Goal: Transaction & Acquisition: Purchase product/service

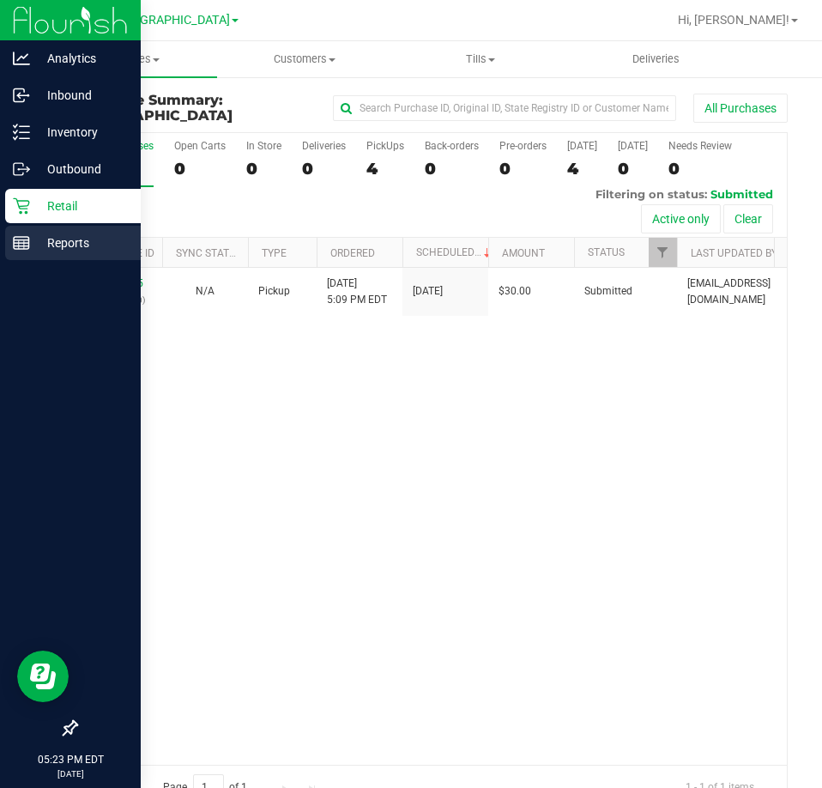
click at [68, 242] on p "Reports" at bounding box center [81, 243] width 103 height 21
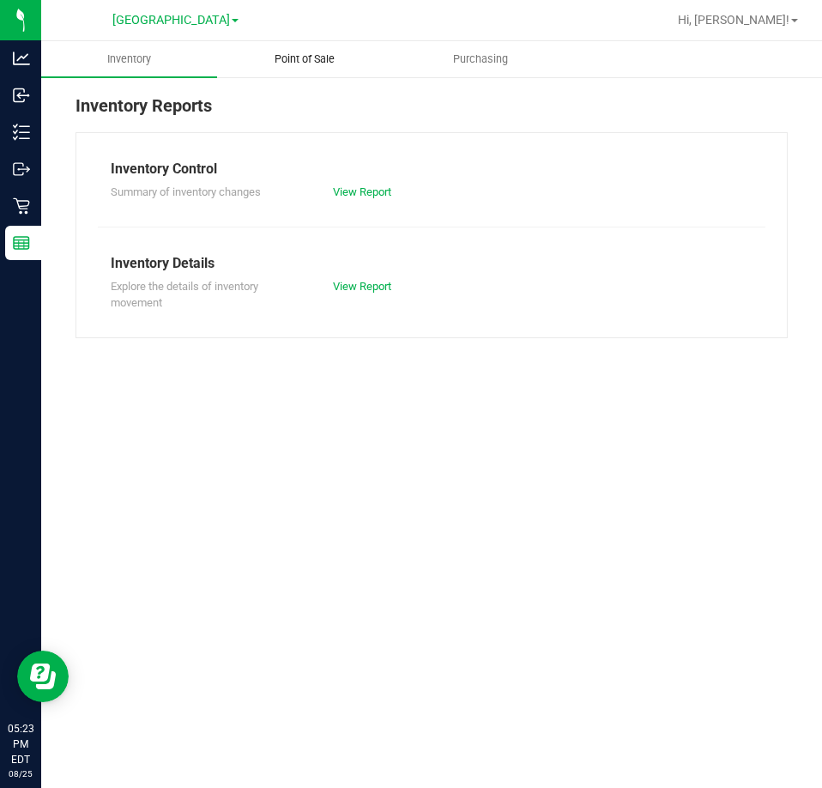
click at [307, 63] on span "Point of Sale" at bounding box center [304, 58] width 106 height 15
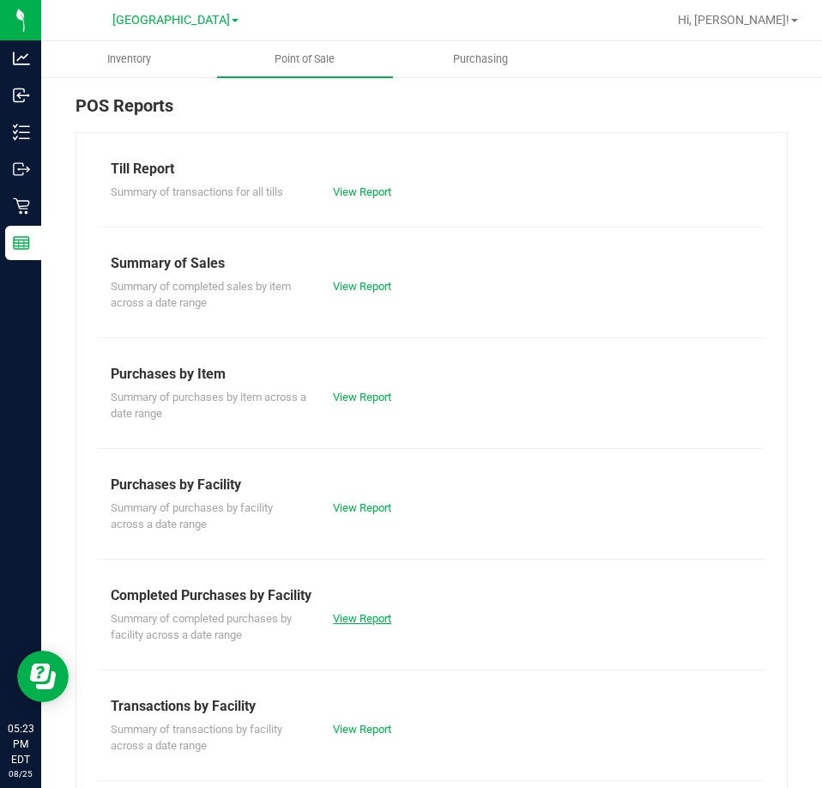
click at [360, 625] on div "View Report" at bounding box center [376, 618] width 112 height 17
click at [359, 619] on link "View Report" at bounding box center [362, 618] width 58 height 13
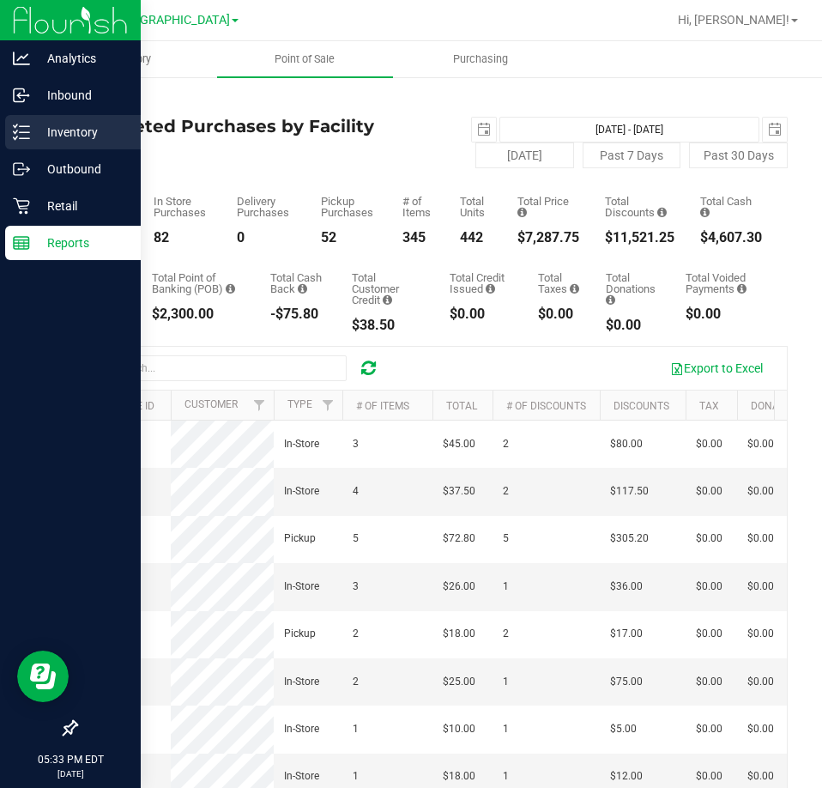
click at [40, 136] on p "Inventory" at bounding box center [81, 132] width 103 height 21
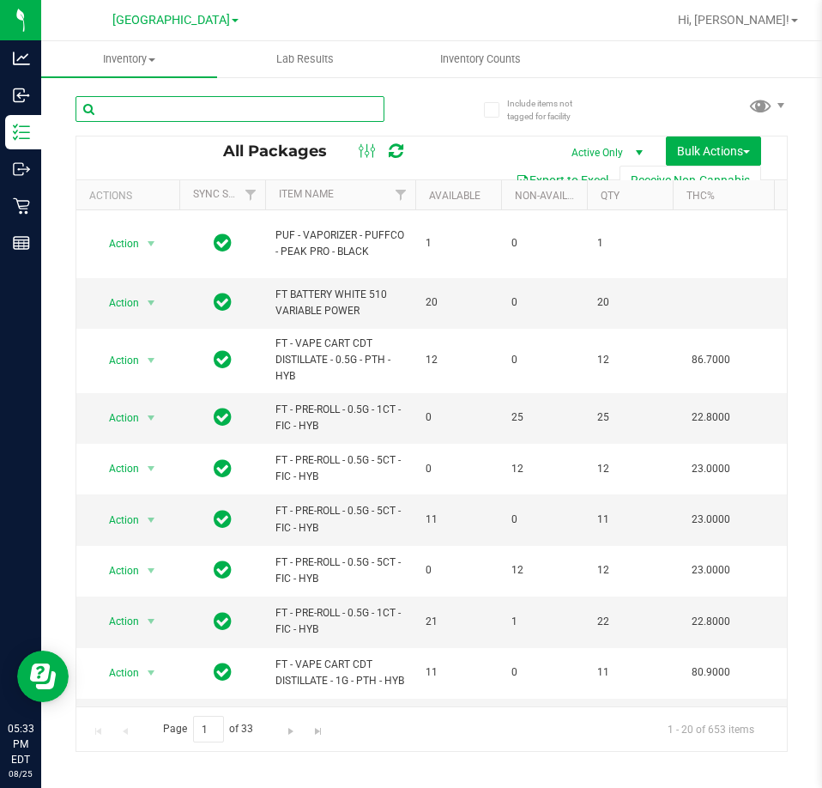
click at [258, 110] on input "text" at bounding box center [230, 109] width 309 height 26
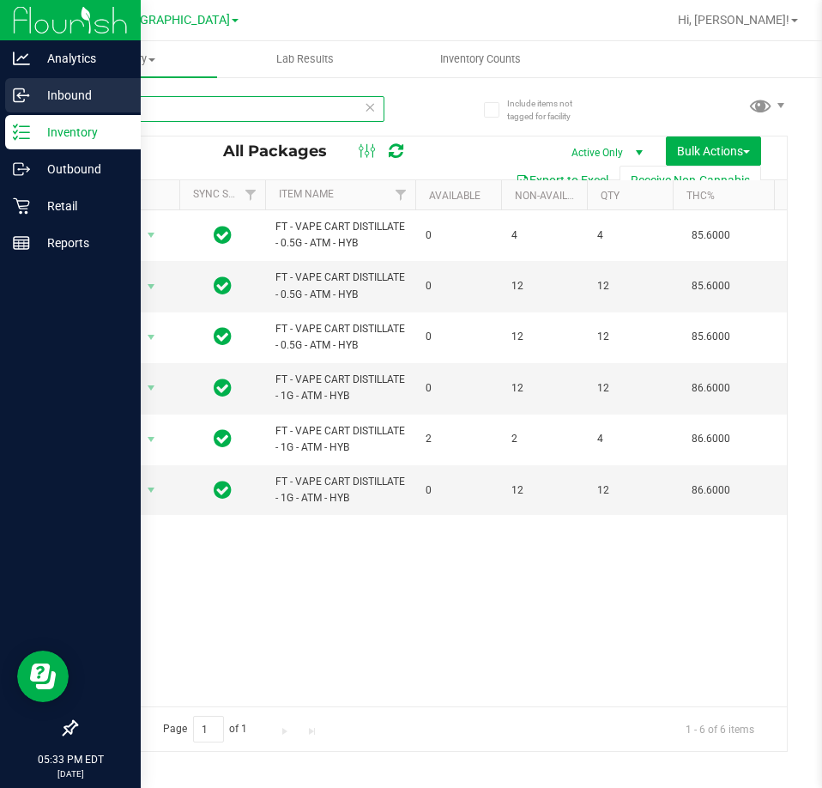
drag, startPoint x: 169, startPoint y: 119, endPoint x: 15, endPoint y: 94, distance: 156.6
click at [15, 94] on div "Analytics Inbound Inventory Outbound Retail Reports 05:33 PM EDT [DATE] 08/25 L…" at bounding box center [411, 394] width 822 height 788
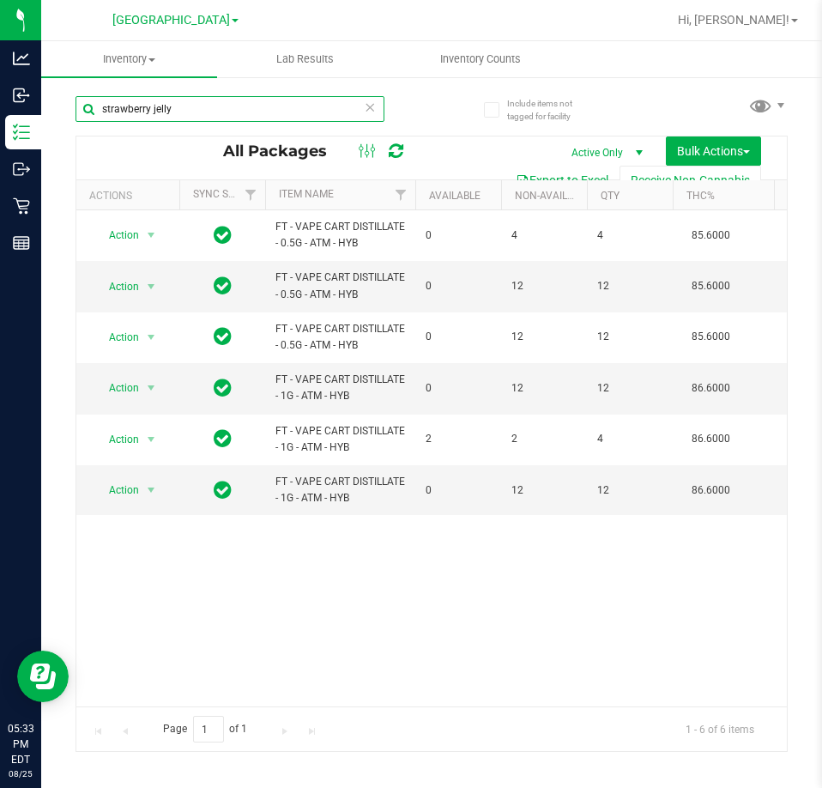
type input "strawberry jelly"
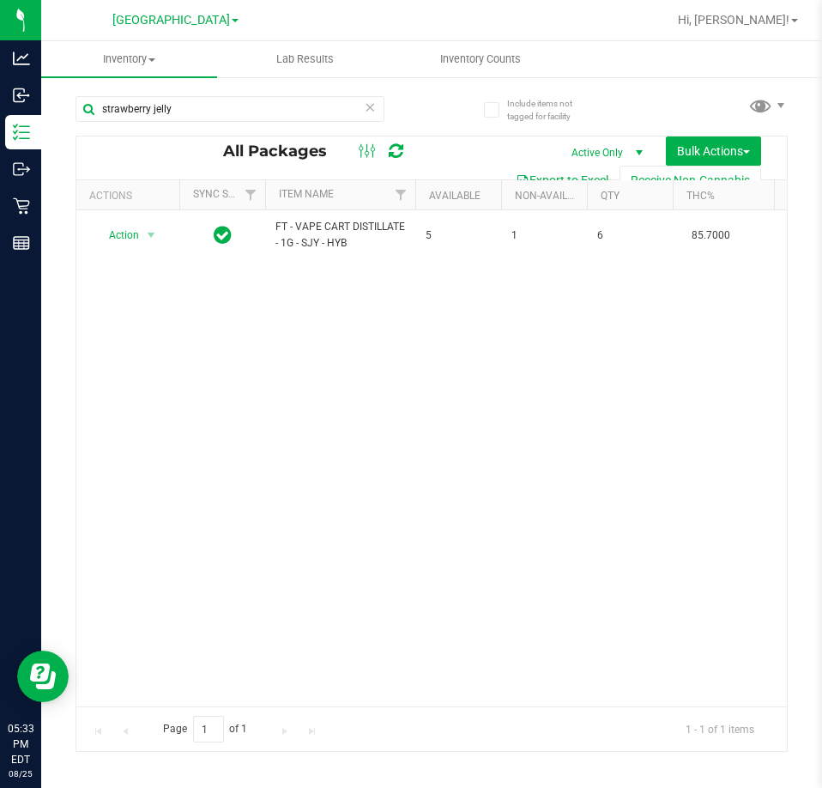
click at [402, 470] on div "Action Action Adjust qty Create package Edit attributes Global inventory Locate…" at bounding box center [431, 458] width 711 height 496
click at [353, 397] on div "Action Action Adjust qty Create package Edit attributes Global inventory Locate…" at bounding box center [431, 458] width 711 height 496
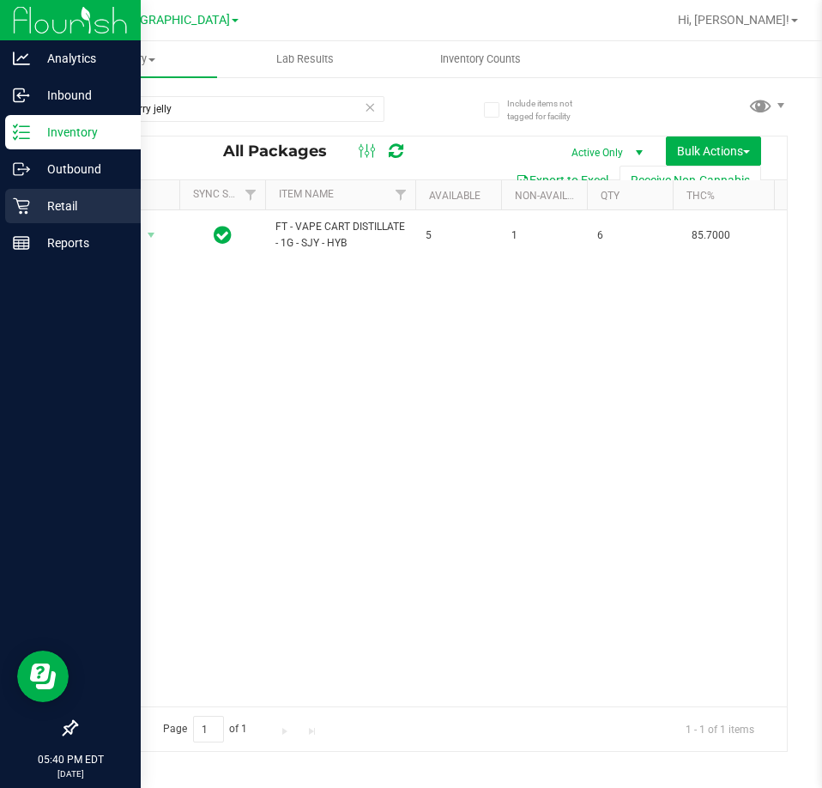
click at [30, 207] on p "Retail" at bounding box center [81, 206] width 103 height 21
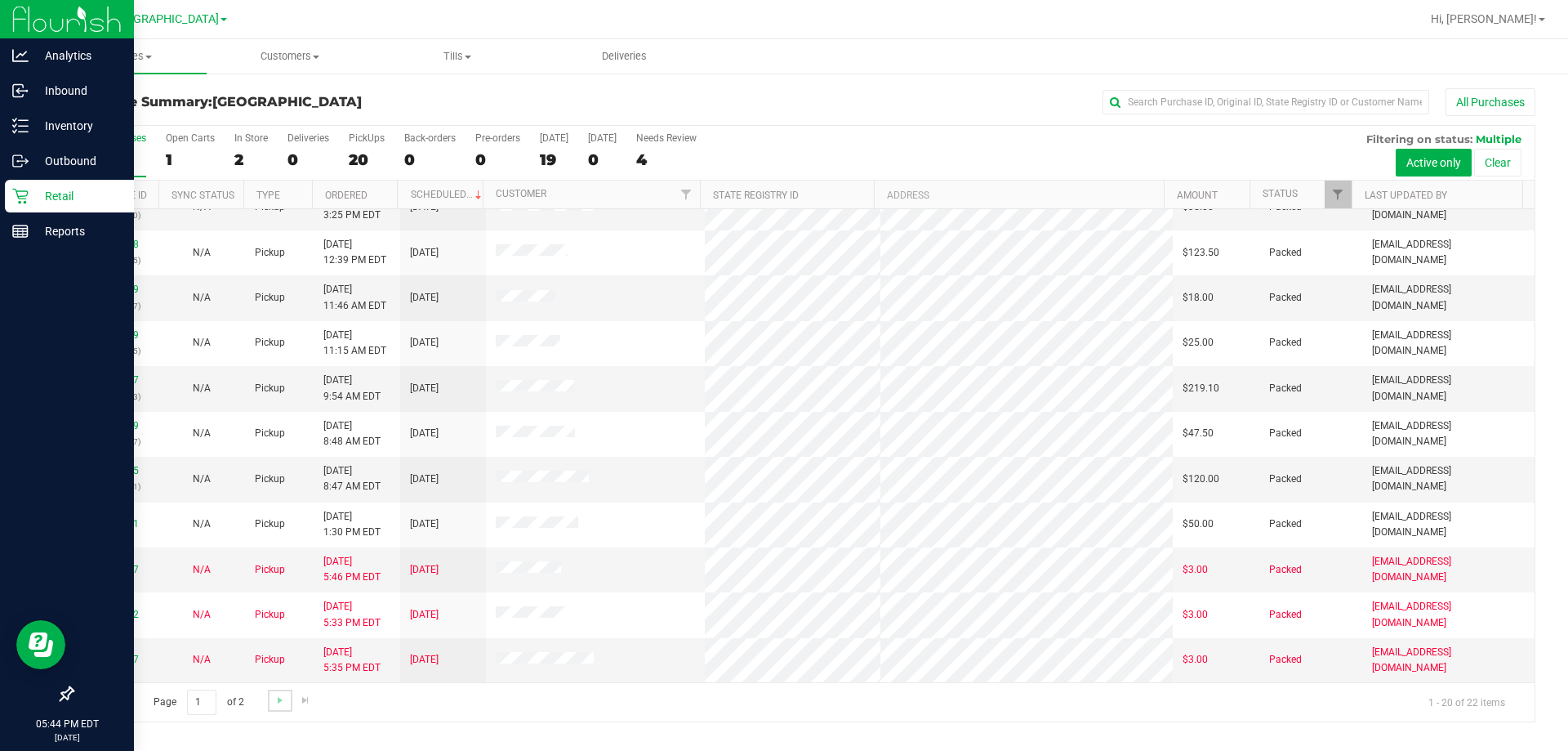
click at [285, 702] on link "Go to the next page" at bounding box center [279, 700] width 24 height 22
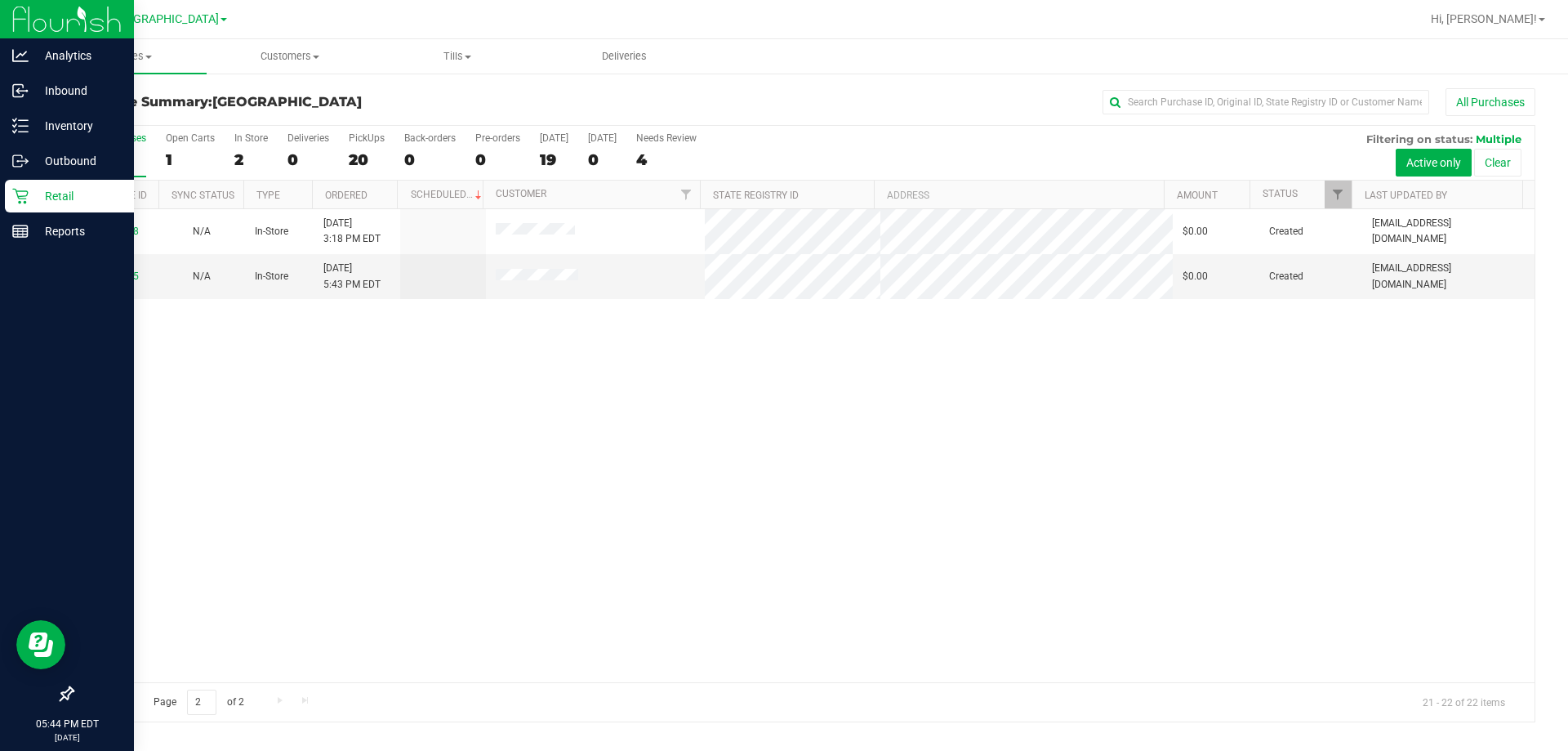
click at [44, 200] on p "Retail" at bounding box center [77, 196] width 98 height 20
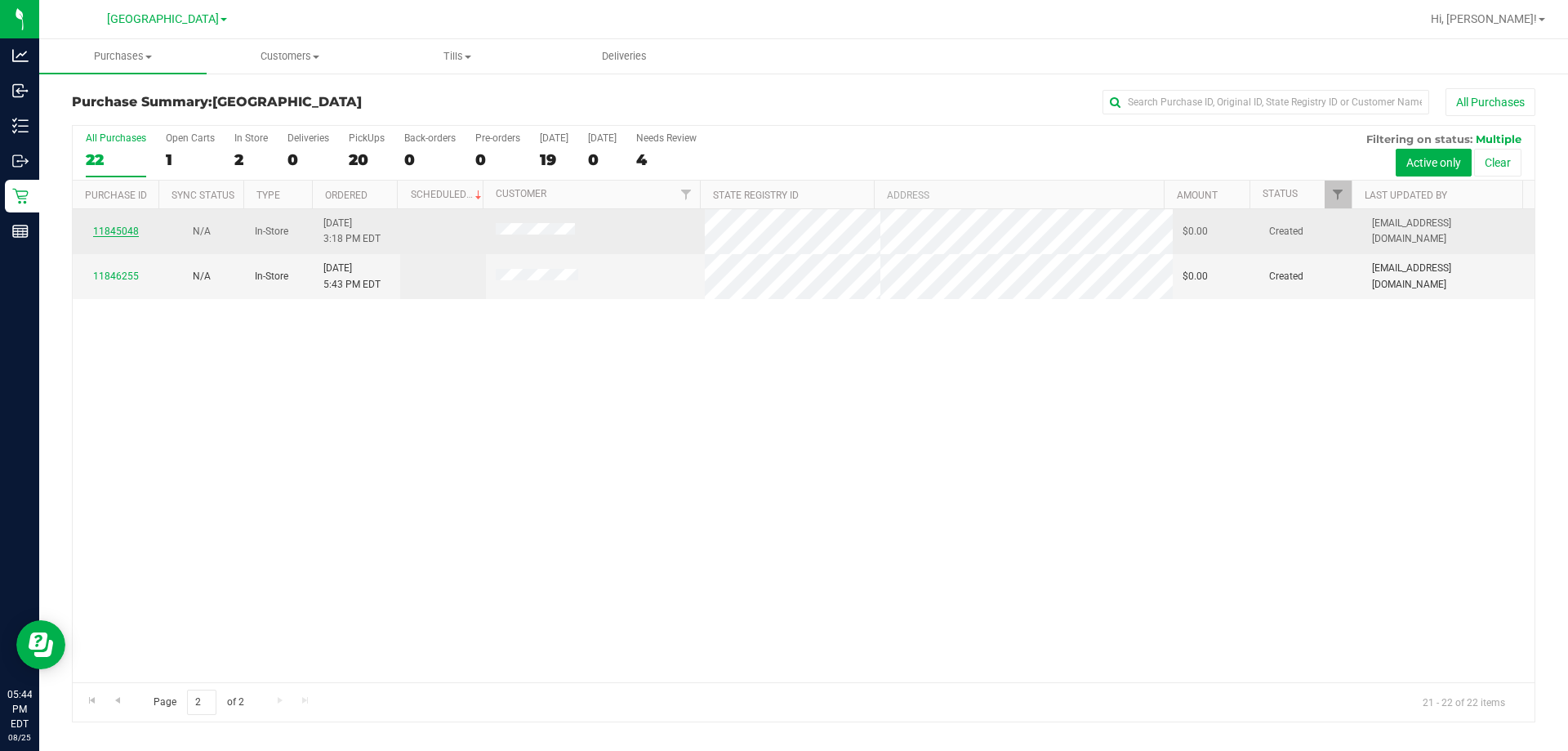
click at [117, 227] on link "11845048" at bounding box center [116, 231] width 46 height 11
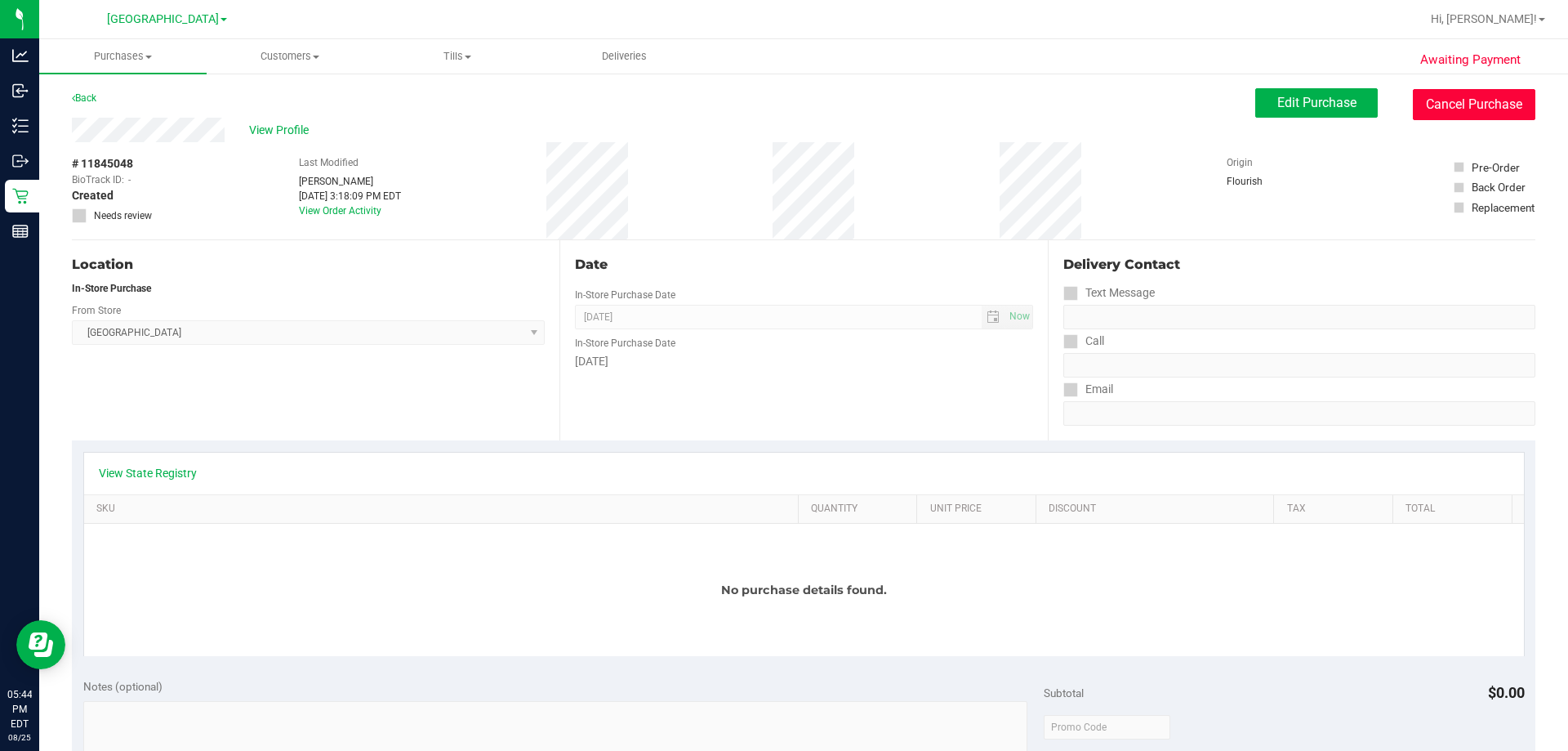
click at [781, 110] on button "Cancel Purchase" at bounding box center [1474, 105] width 123 height 31
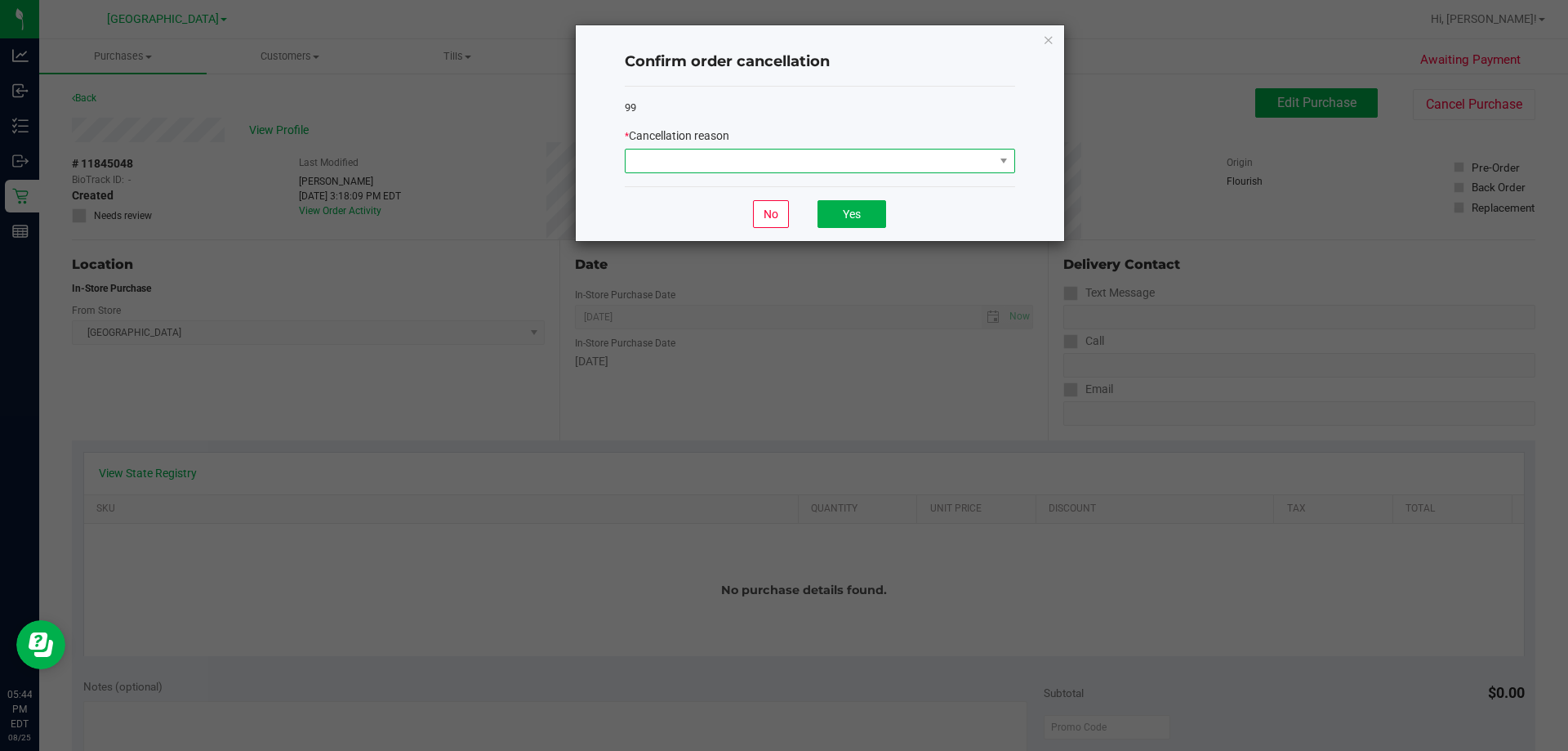
click at [781, 170] on span at bounding box center [809, 161] width 368 height 23
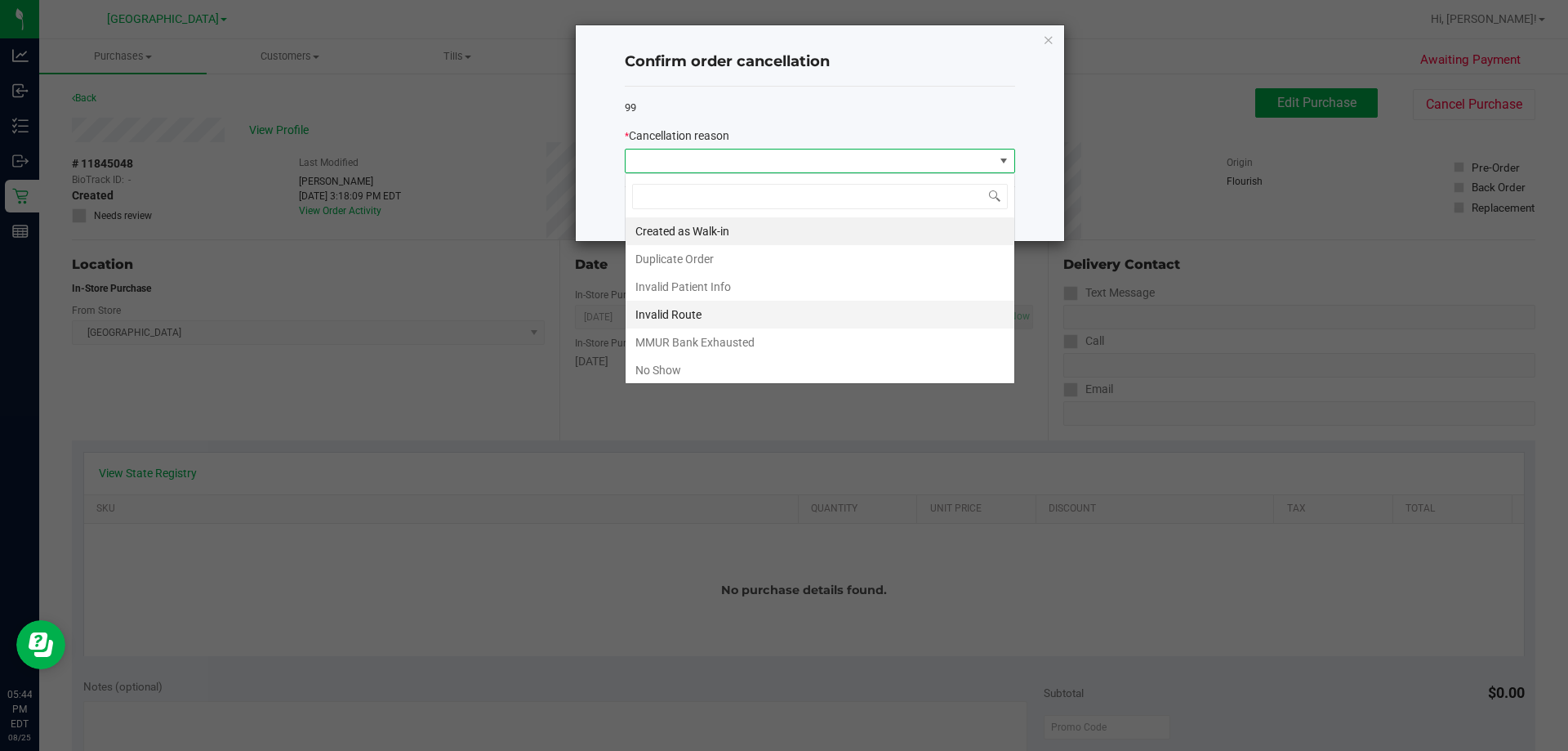
scroll to position [25, 390]
click at [683, 362] on li "No Show" at bounding box center [819, 369] width 389 height 28
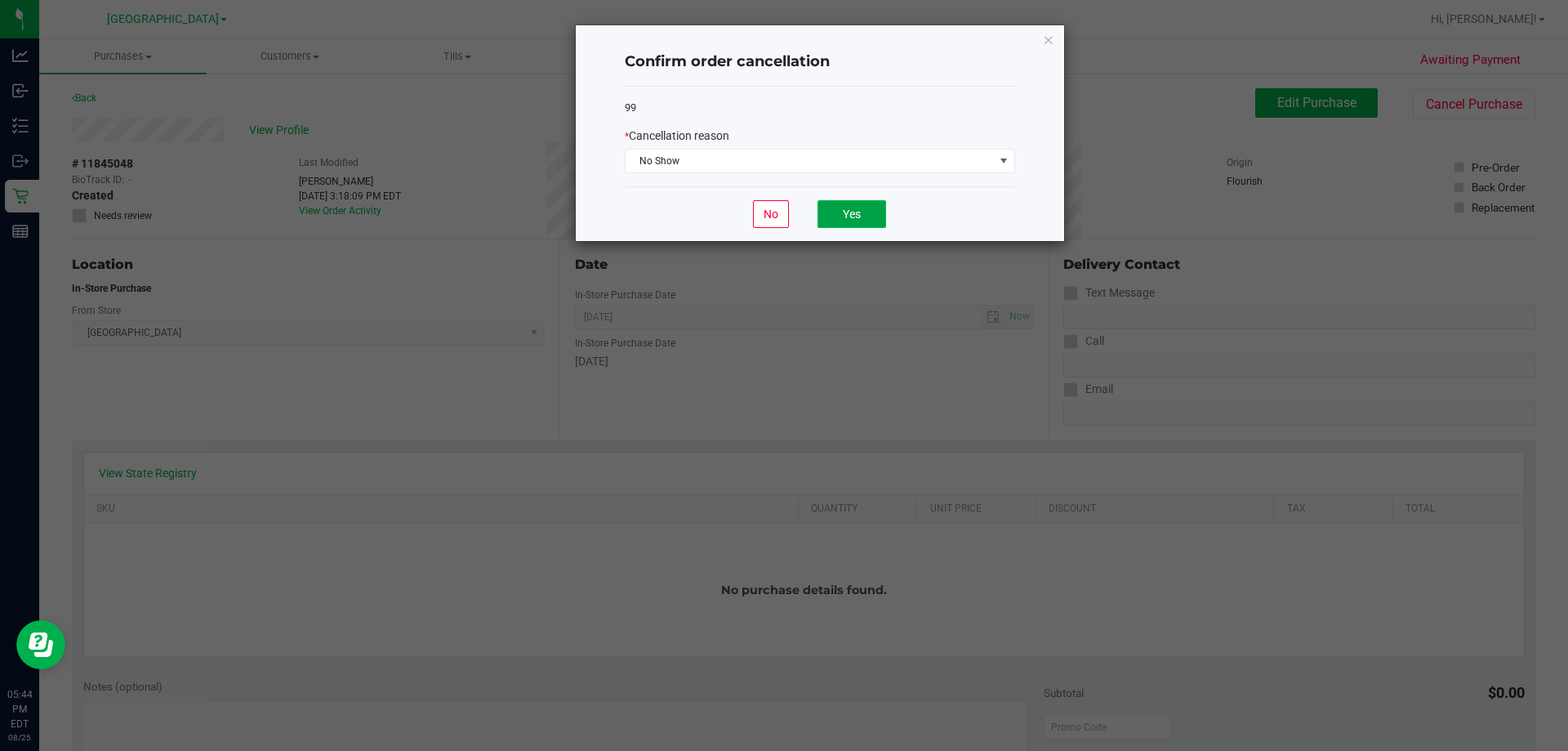
click at [781, 210] on button "Yes" at bounding box center [852, 213] width 69 height 28
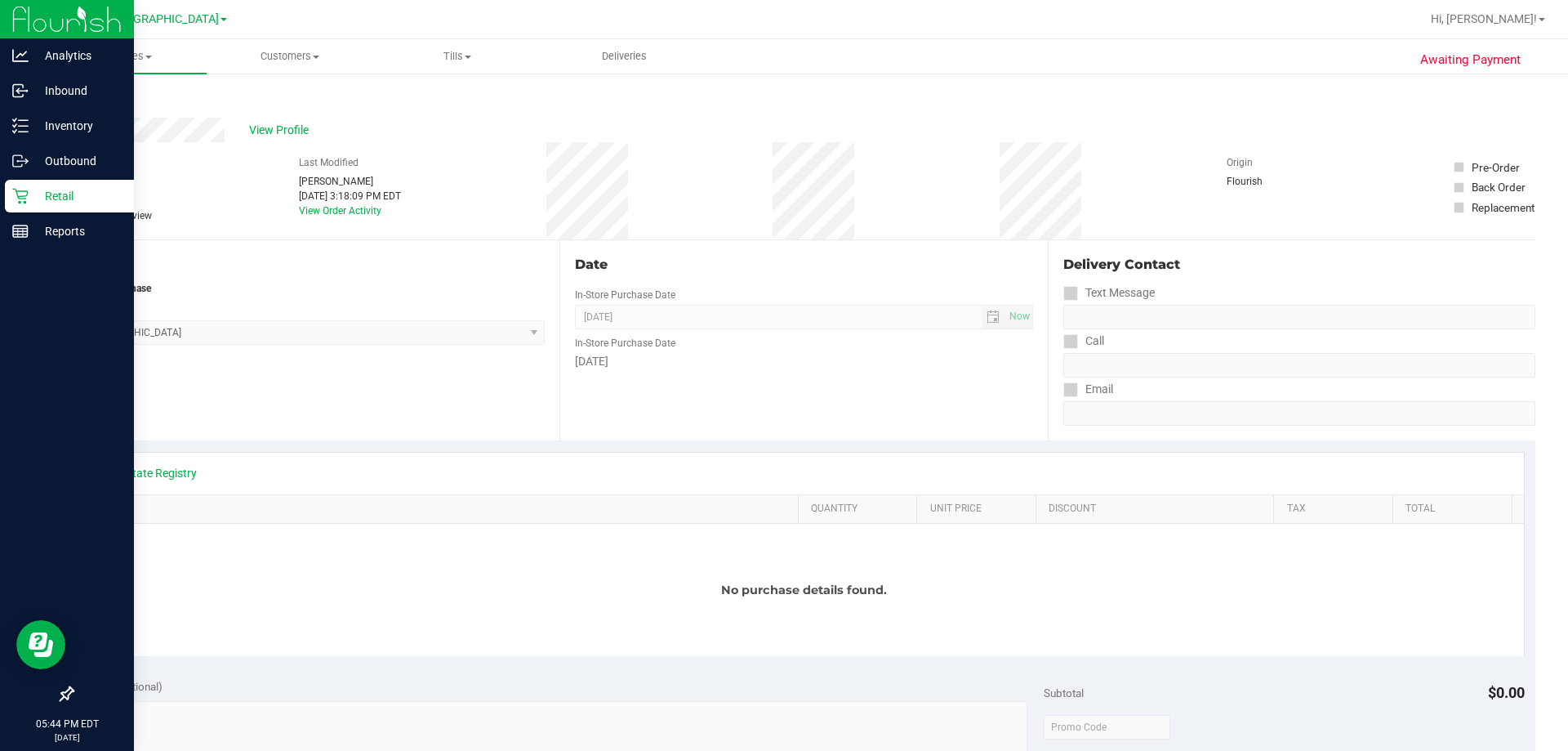
click at [13, 194] on icon at bounding box center [20, 195] width 16 height 16
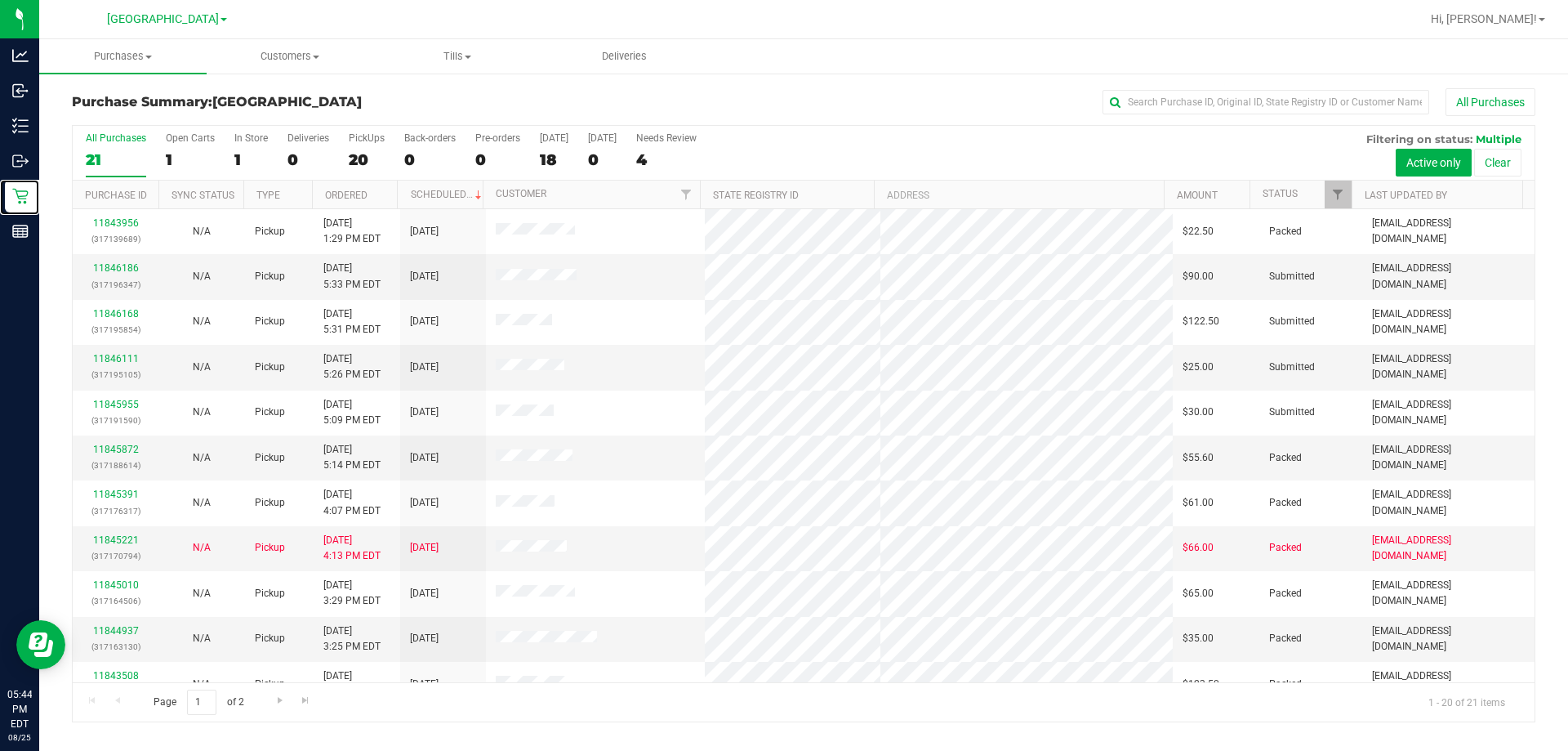
scroll to position [431, 0]
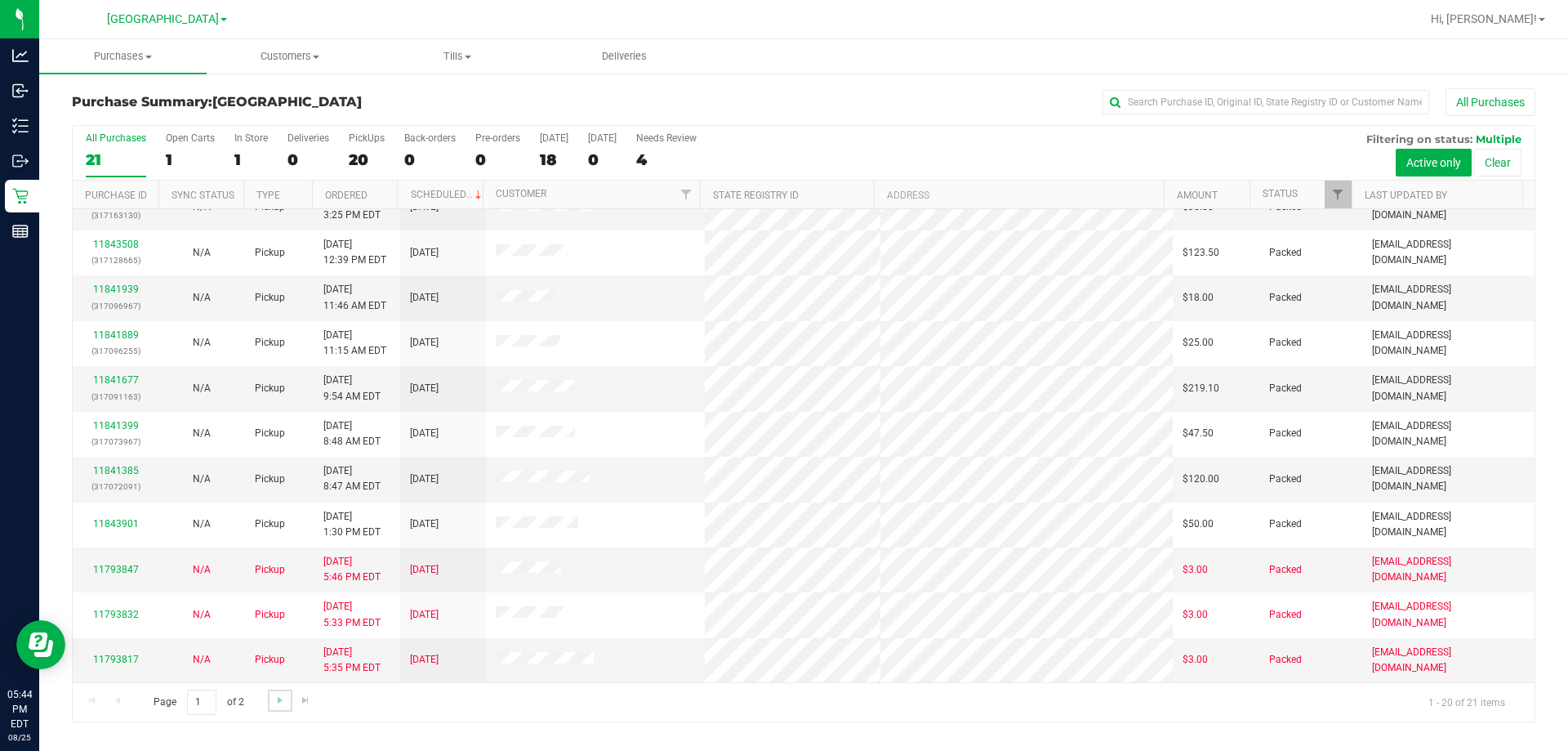
click at [280, 708] on link "Go to the next page" at bounding box center [279, 700] width 24 height 22
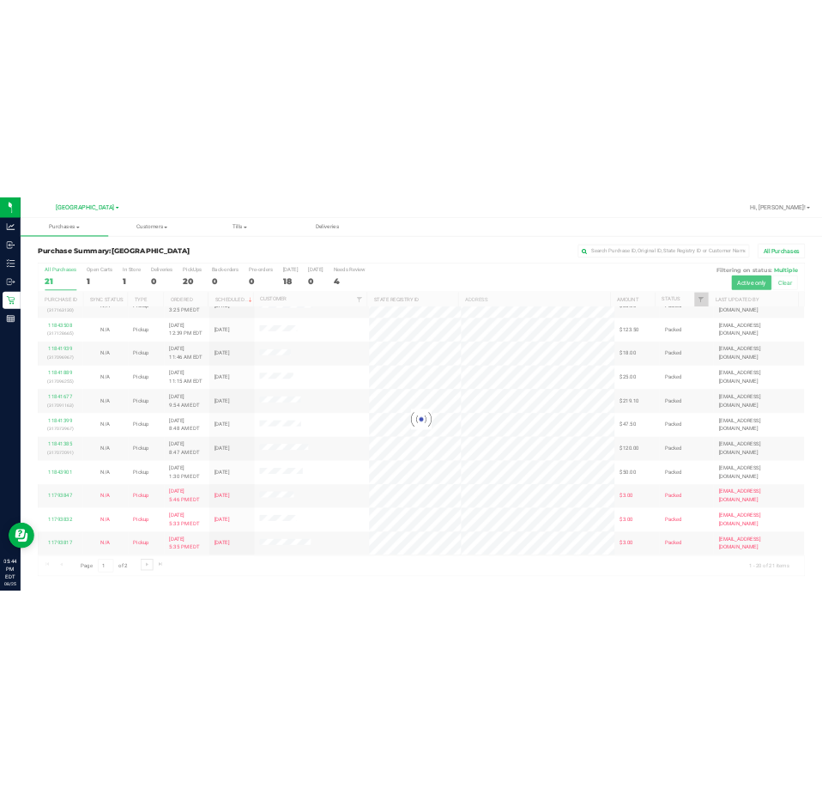
scroll to position [0, 0]
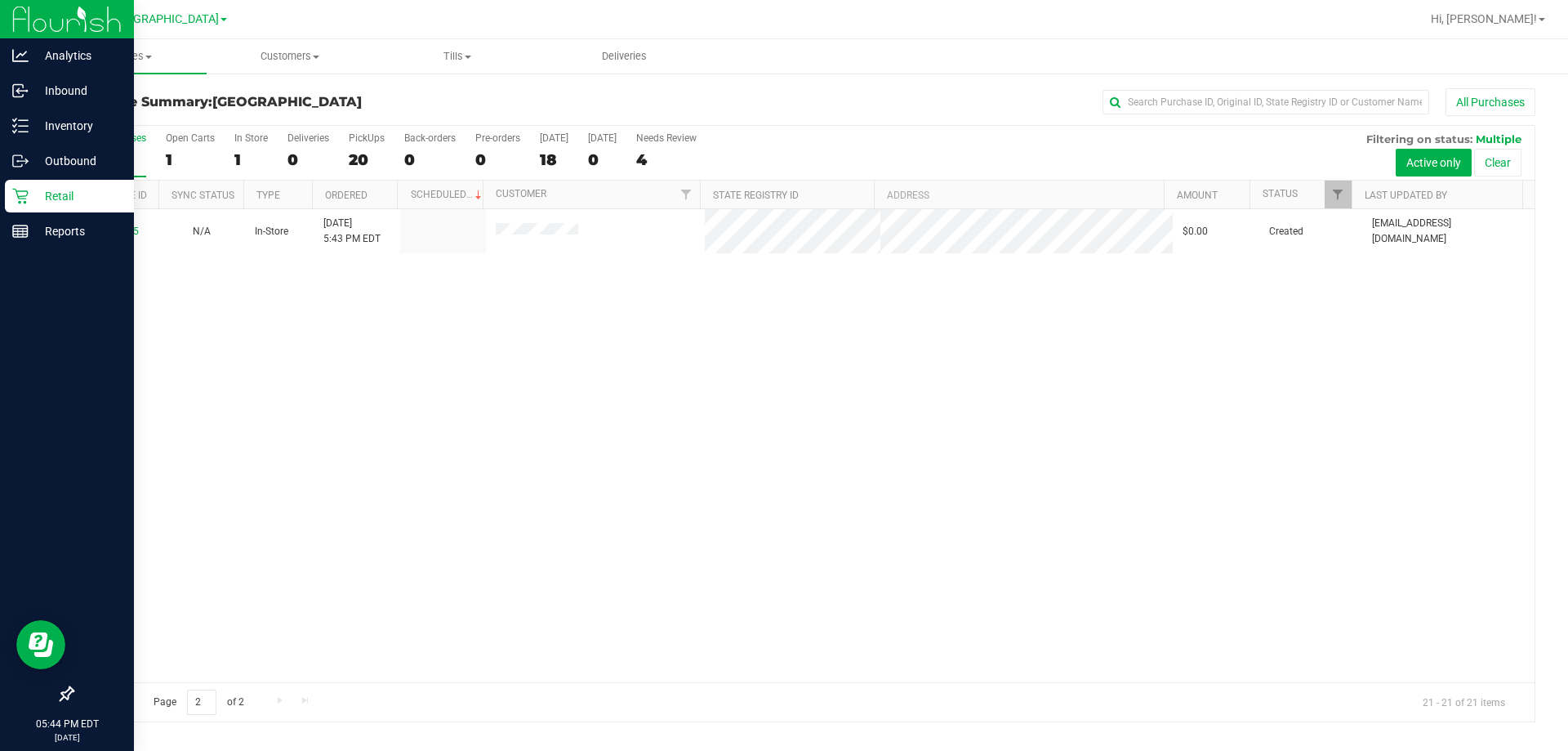
click at [27, 199] on icon at bounding box center [20, 195] width 16 height 16
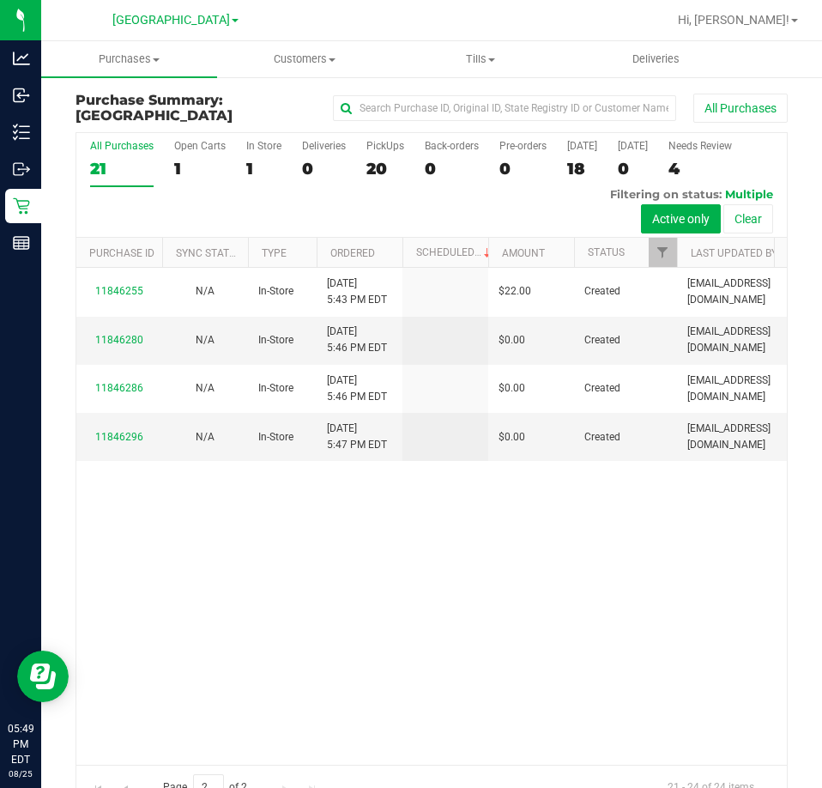
click at [520, 594] on div "11846255 N/A In-Store [DATE] 5:43 PM EDT $22.00 Created [EMAIL_ADDRESS][DOMAIN_…" at bounding box center [431, 516] width 711 height 496
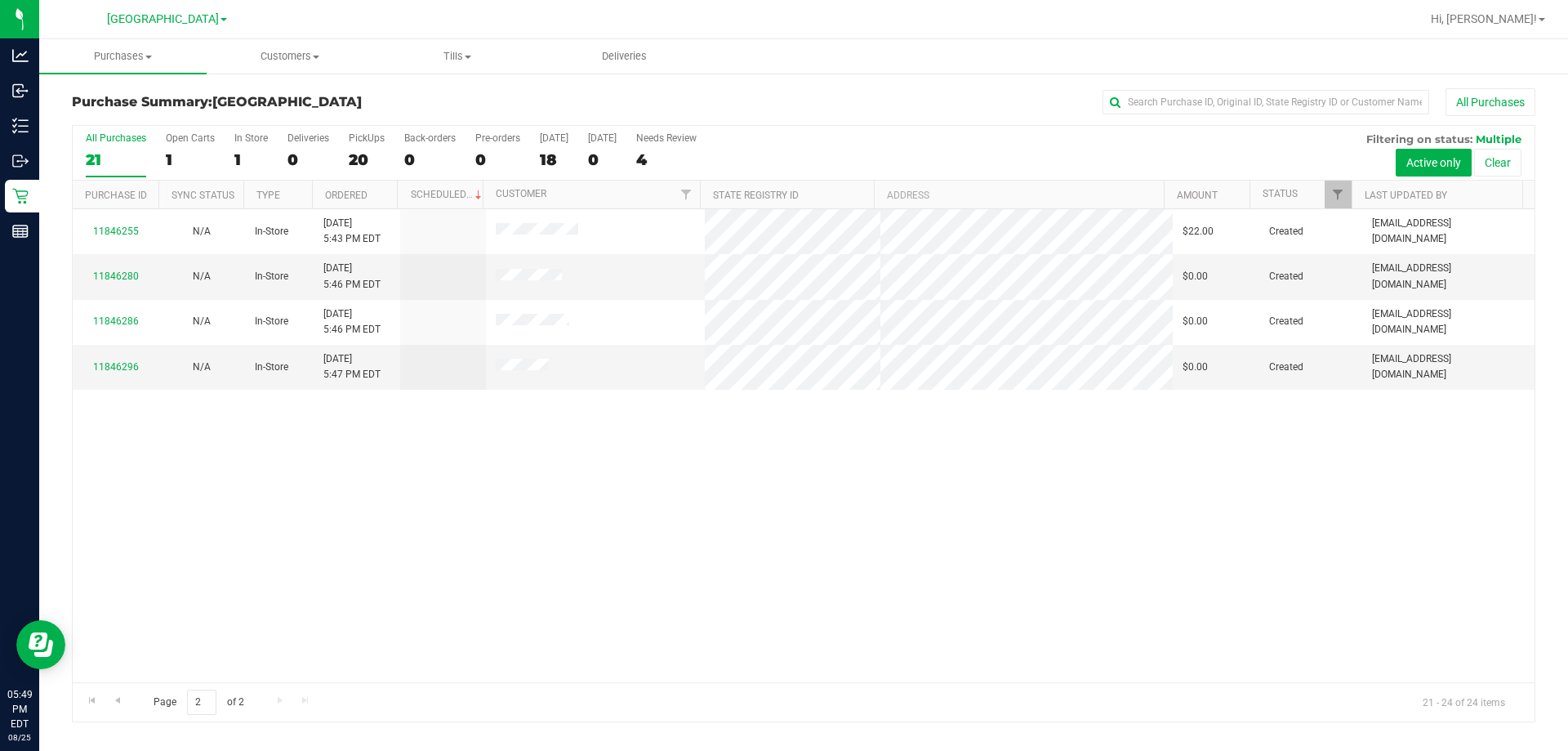
click at [590, 637] on div "11846255 N/A In-Store [DATE] 5:43 PM EDT $22.00 Created [EMAIL_ADDRESS][DOMAIN_…" at bounding box center [803, 445] width 1461 height 473
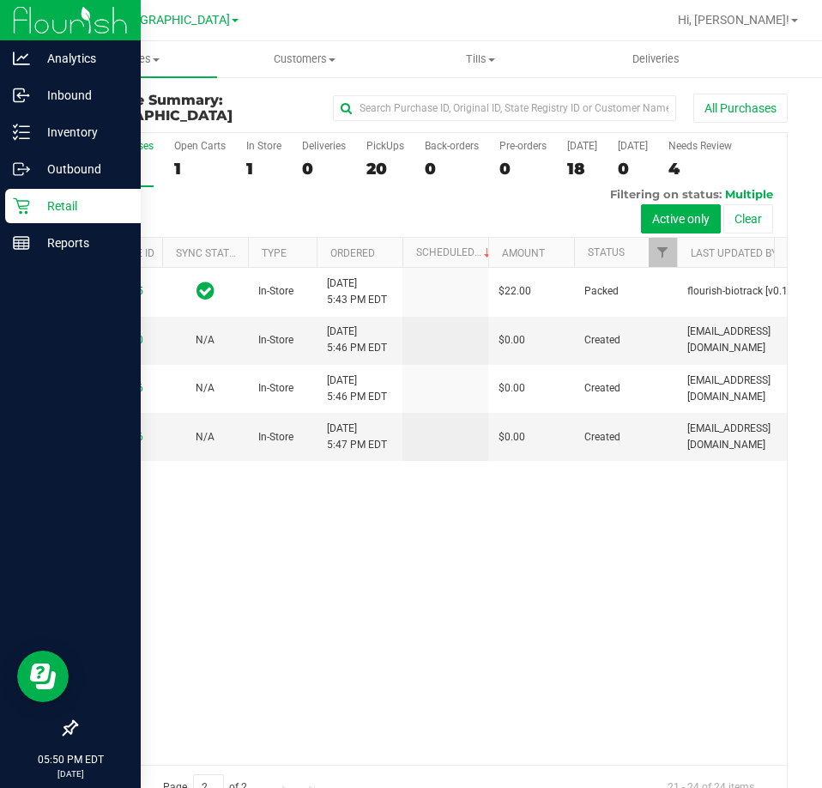
click at [44, 203] on p "Retail" at bounding box center [81, 206] width 103 height 21
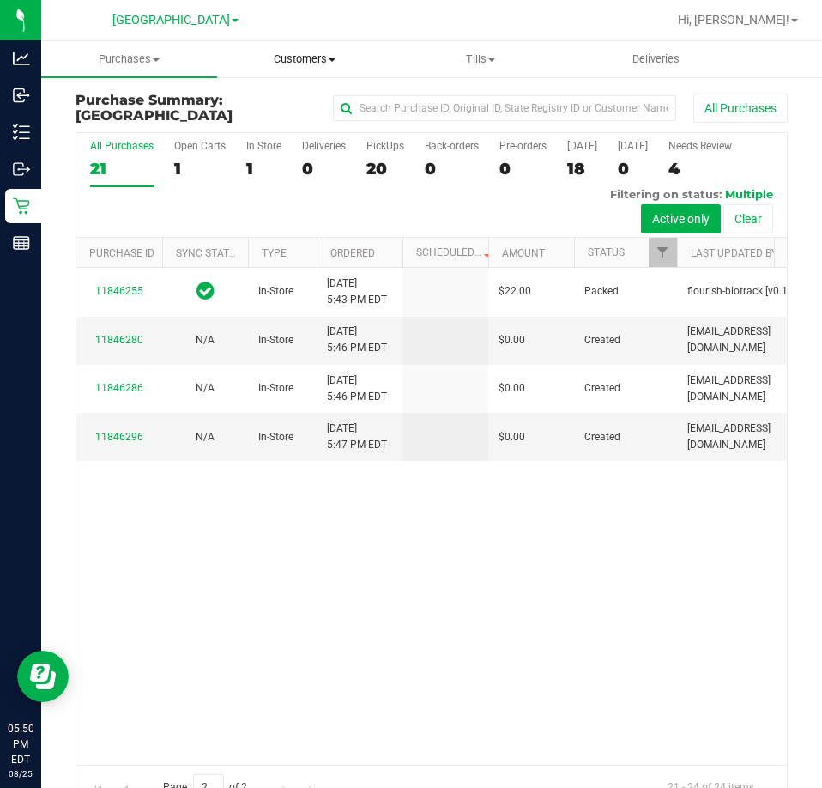
click at [318, 62] on span "Customers" at bounding box center [305, 58] width 174 height 15
click at [269, 109] on span "All customers" at bounding box center [279, 103] width 124 height 15
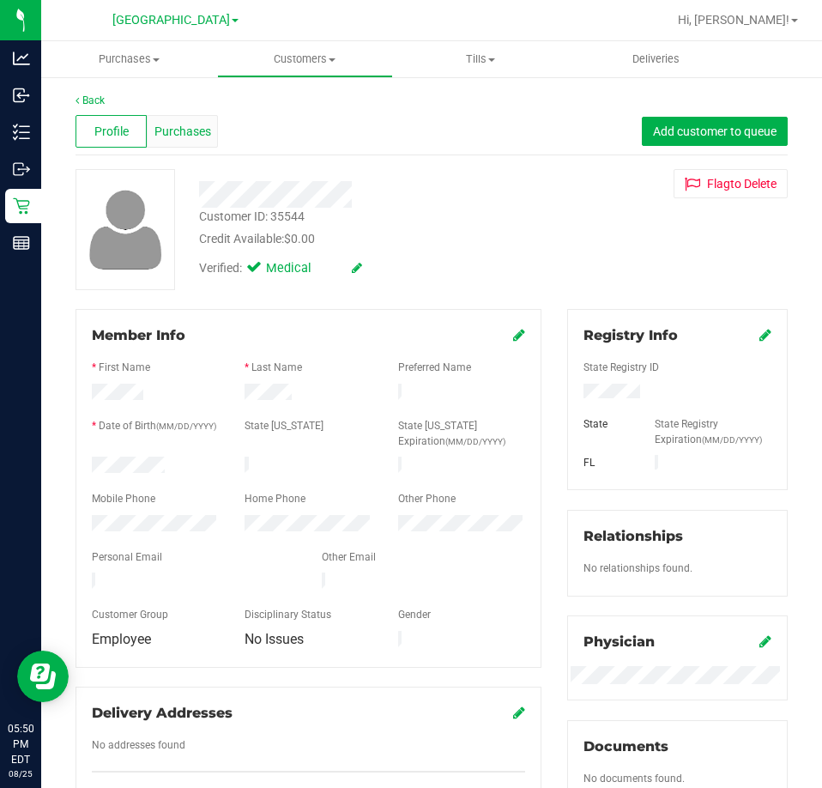
click at [199, 140] on span "Purchases" at bounding box center [182, 132] width 57 height 18
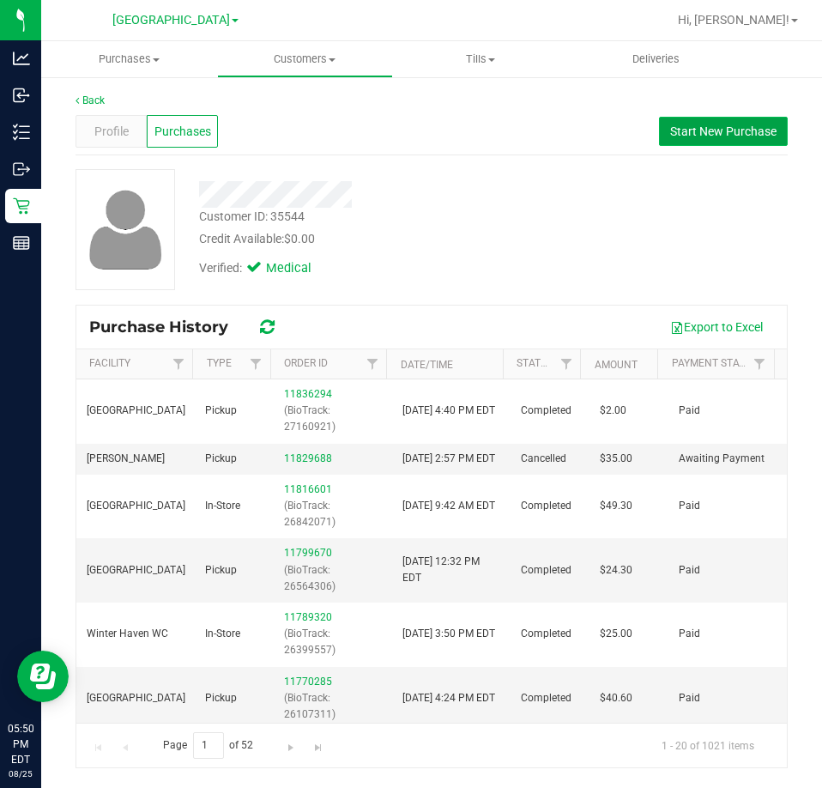
click at [716, 127] on span "Start New Purchase" at bounding box center [723, 131] width 106 height 14
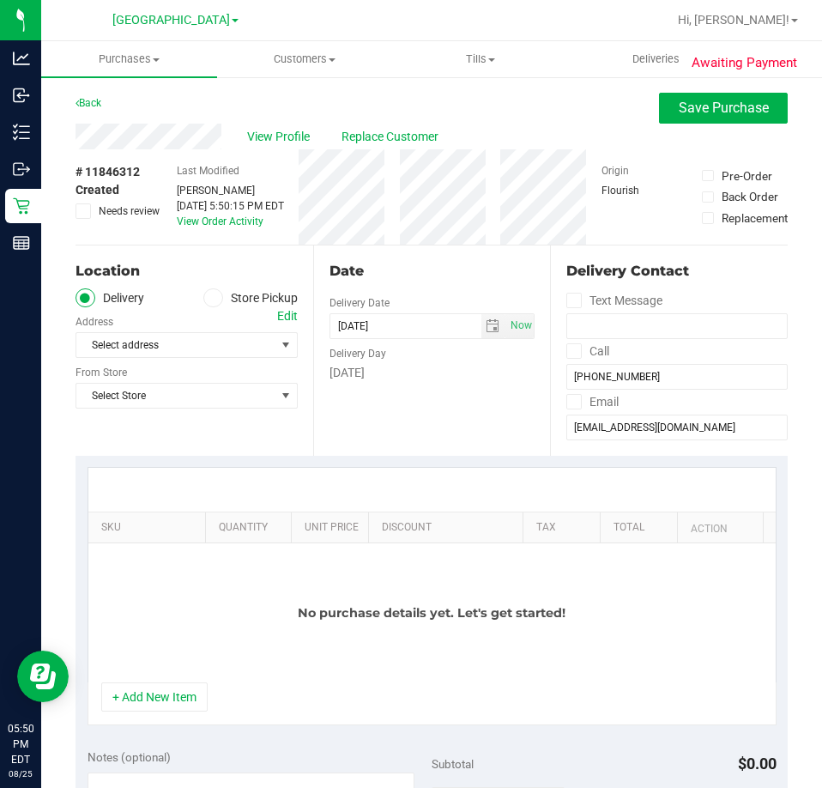
click at [374, 437] on div "Date Delivery Date [DATE] Now [DATE] 05:50 PM Now Delivery Day [DATE]" at bounding box center [432, 350] width 238 height 210
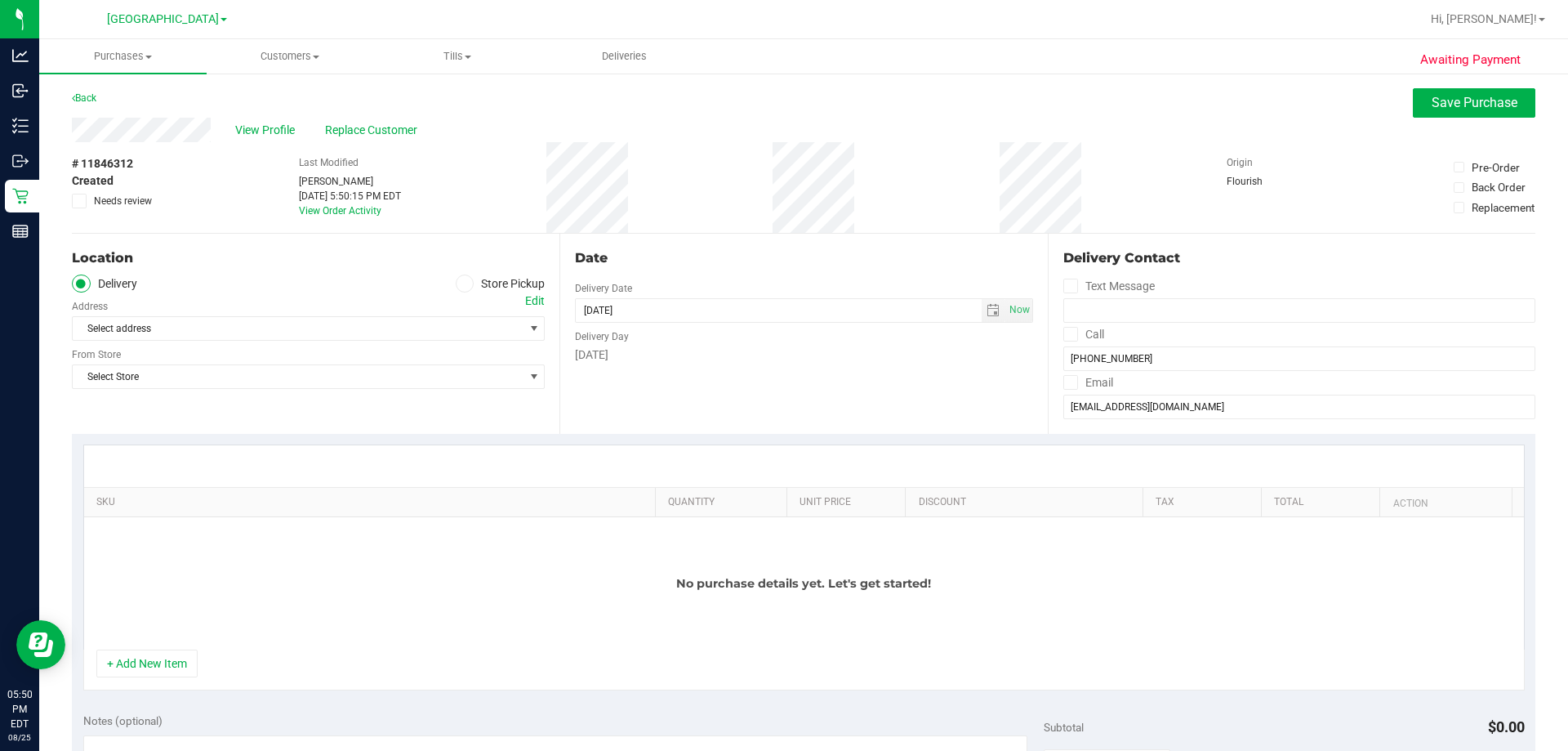
click at [523, 418] on div "Location Delivery Store Pickup Address Edit Select address Select address From …" at bounding box center [316, 333] width 487 height 200
click at [297, 427] on div "Location Delivery Store Pickup Address Edit Select address Select address From …" at bounding box center [316, 333] width 487 height 200
click at [463, 284] on icon at bounding box center [464, 284] width 10 height 0
click at [0, 0] on input "Store Pickup" at bounding box center [0, 0] width 0 height 0
click at [388, 334] on span "Select Store" at bounding box center [298, 328] width 451 height 23
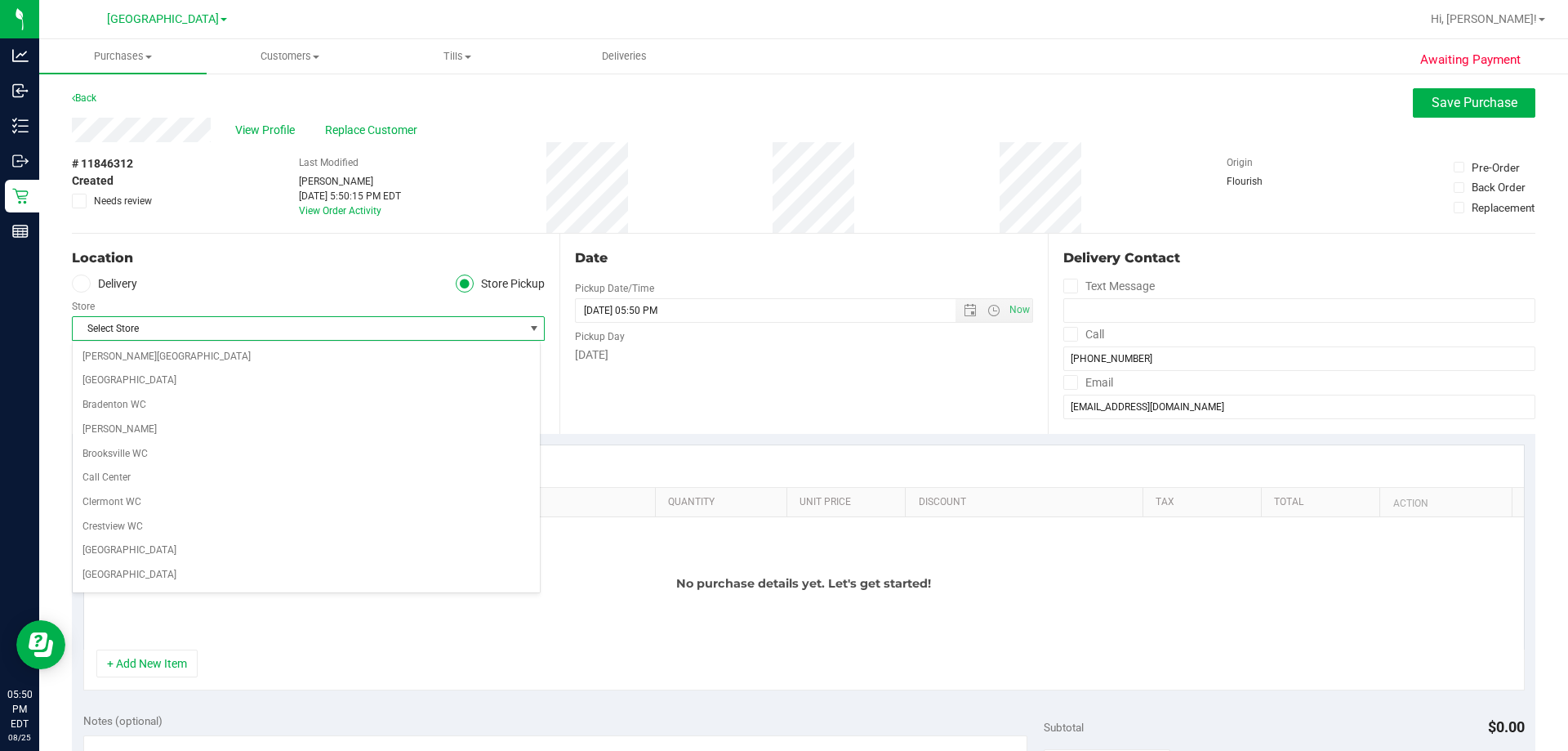
scroll to position [241, 0]
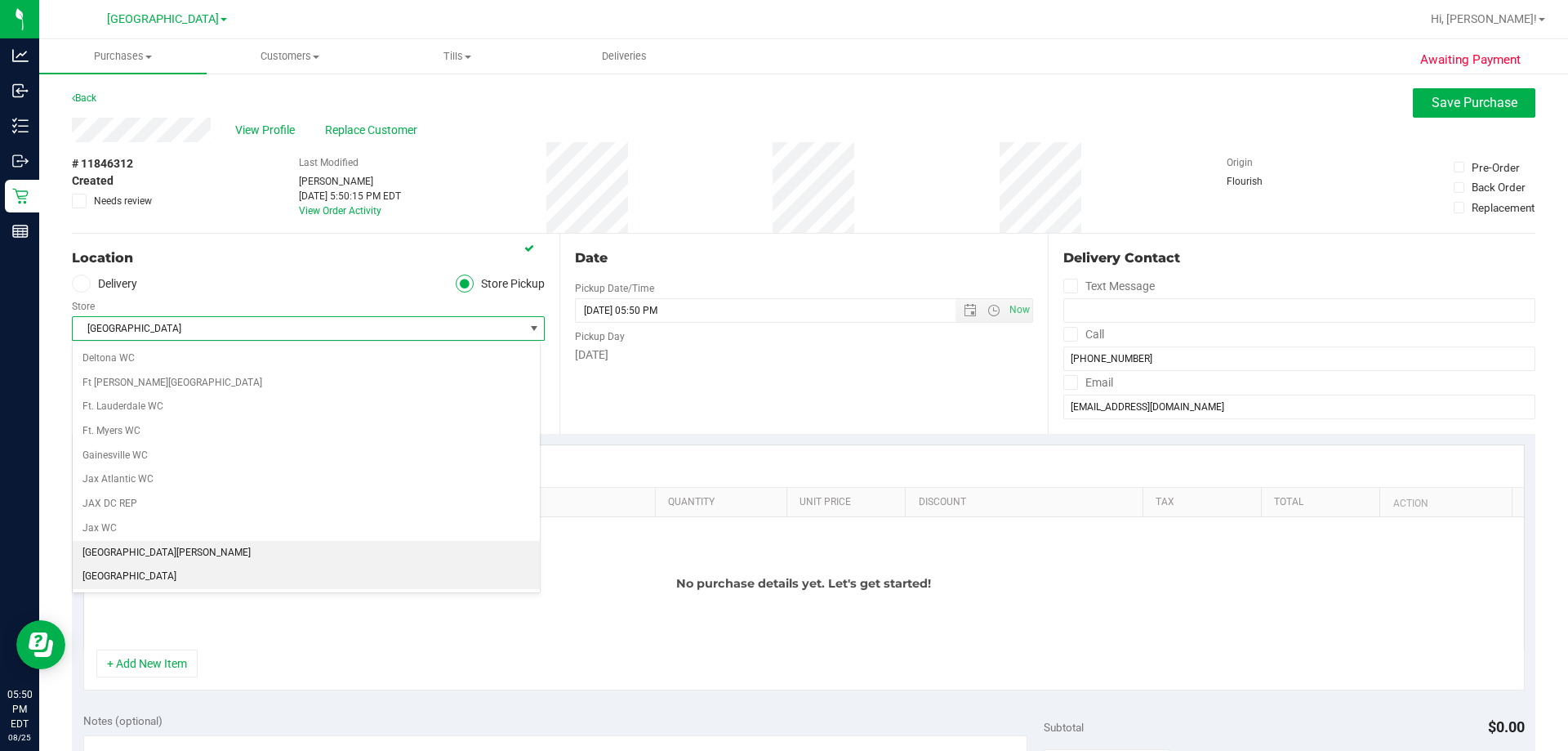
click at [168, 562] on li "[GEOGRAPHIC_DATA][PERSON_NAME]" at bounding box center [305, 553] width 467 height 25
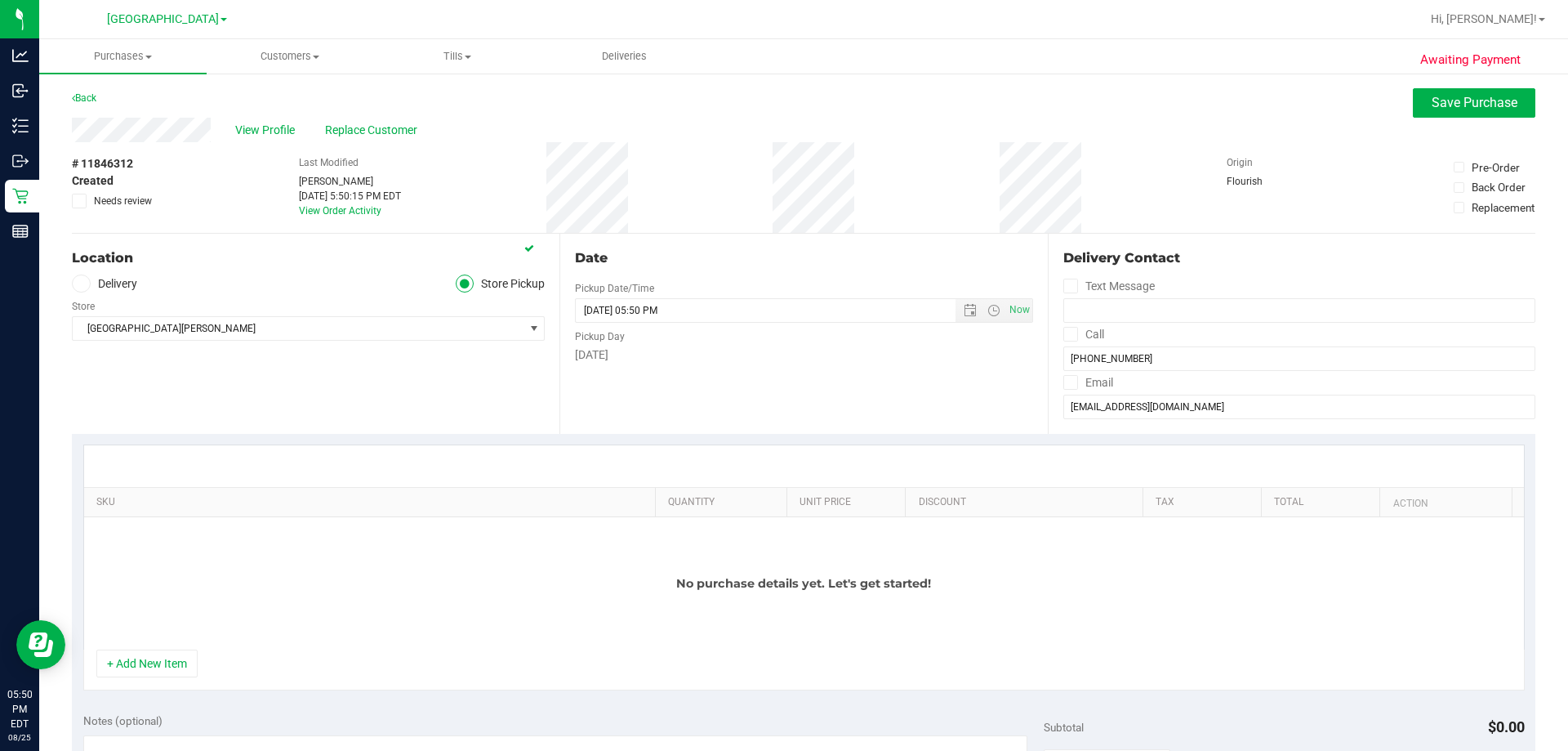
click at [687, 417] on div "Date Pickup Date/Time 08/25/2025 Now 08/25/2025 05:50 PM Now Pickup Day Monday" at bounding box center [803, 333] width 487 height 200
click at [406, 320] on span "[GEOGRAPHIC_DATA][PERSON_NAME]" at bounding box center [298, 328] width 451 height 23
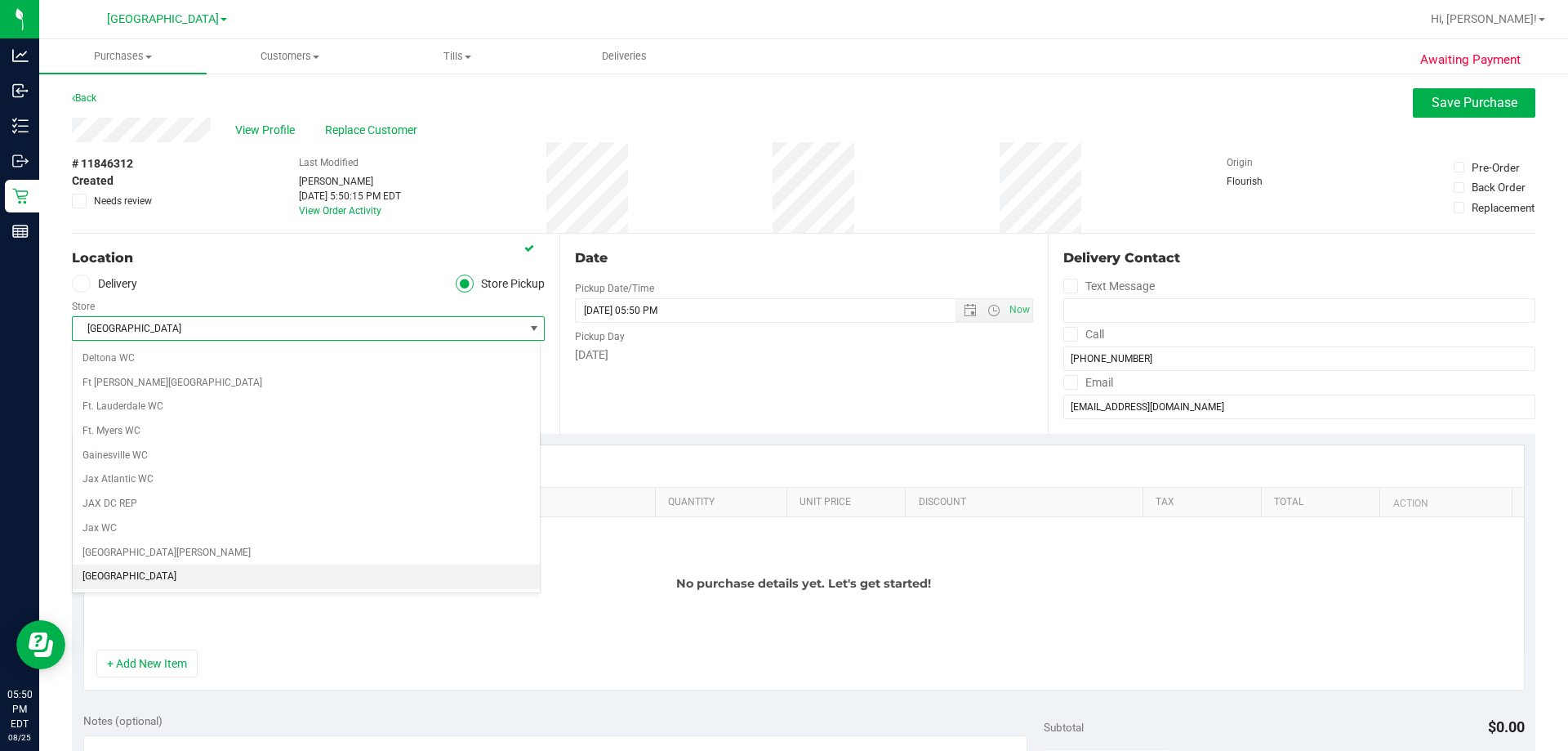
click at [108, 572] on li "[GEOGRAPHIC_DATA]" at bounding box center [305, 577] width 467 height 25
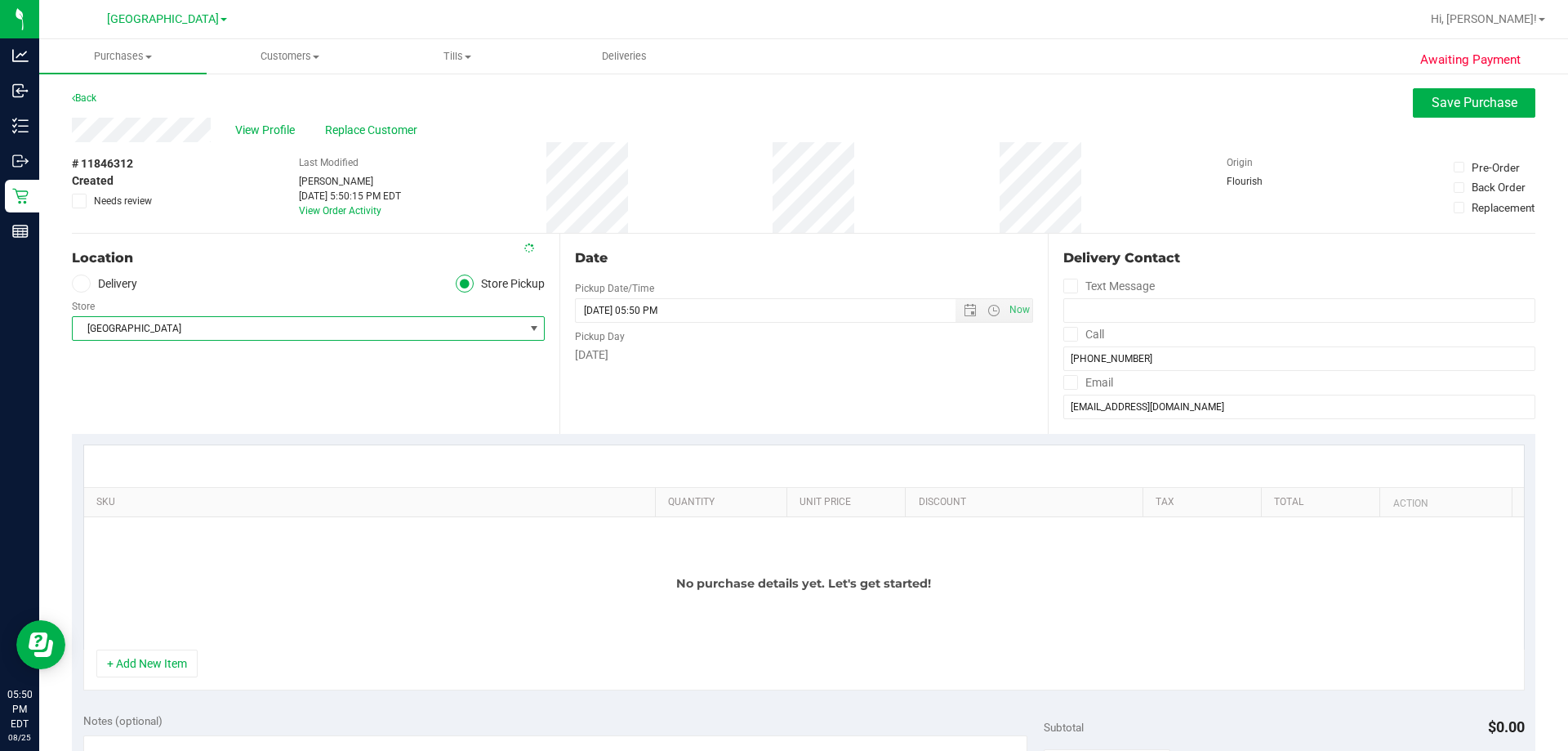
click at [712, 379] on div "Date Pickup Date/Time 08/25/2025 Now 08/25/2025 05:50 PM Now Pickup Day Monday" at bounding box center [803, 333] width 487 height 200
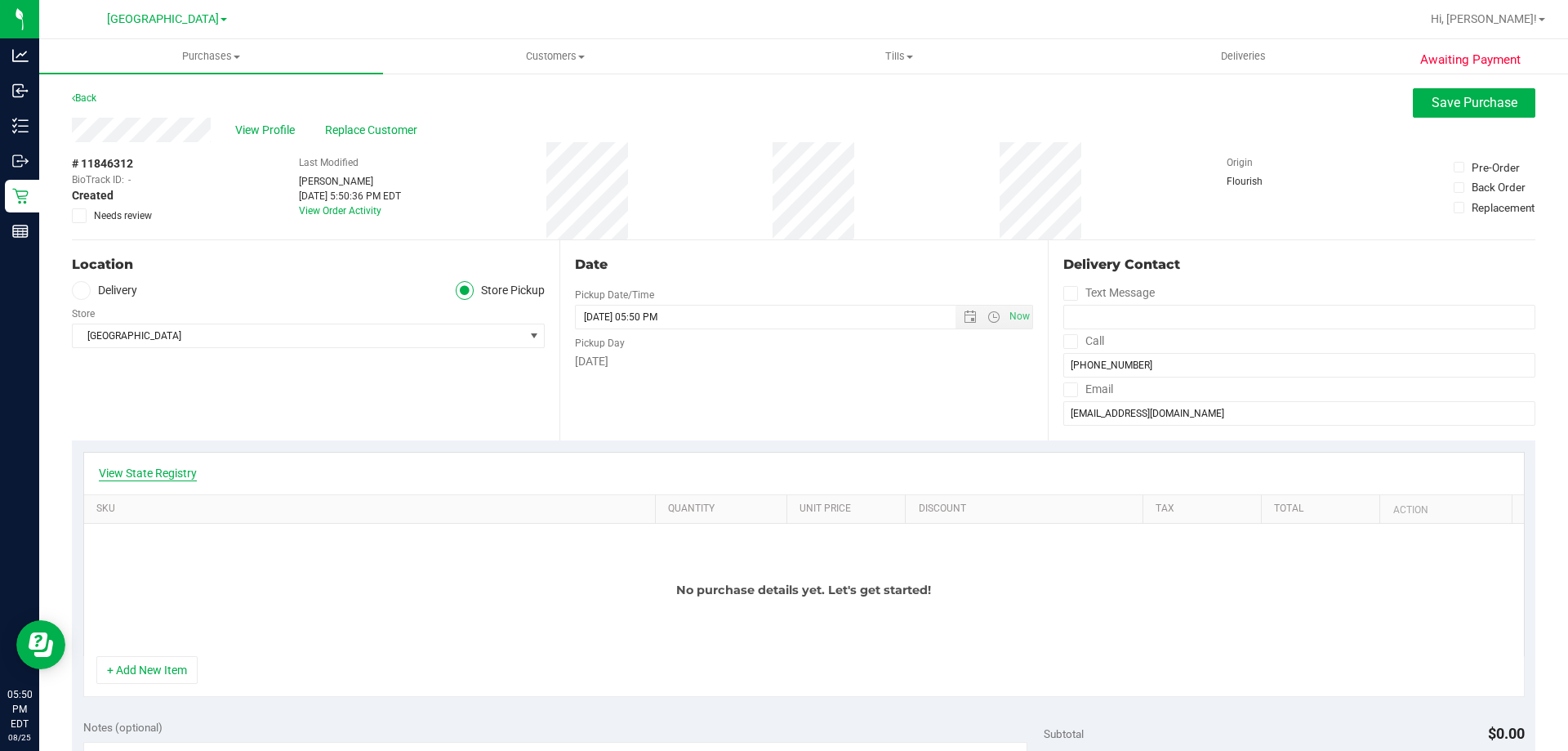
click at [157, 479] on link "View State Registry" at bounding box center [147, 472] width 98 height 16
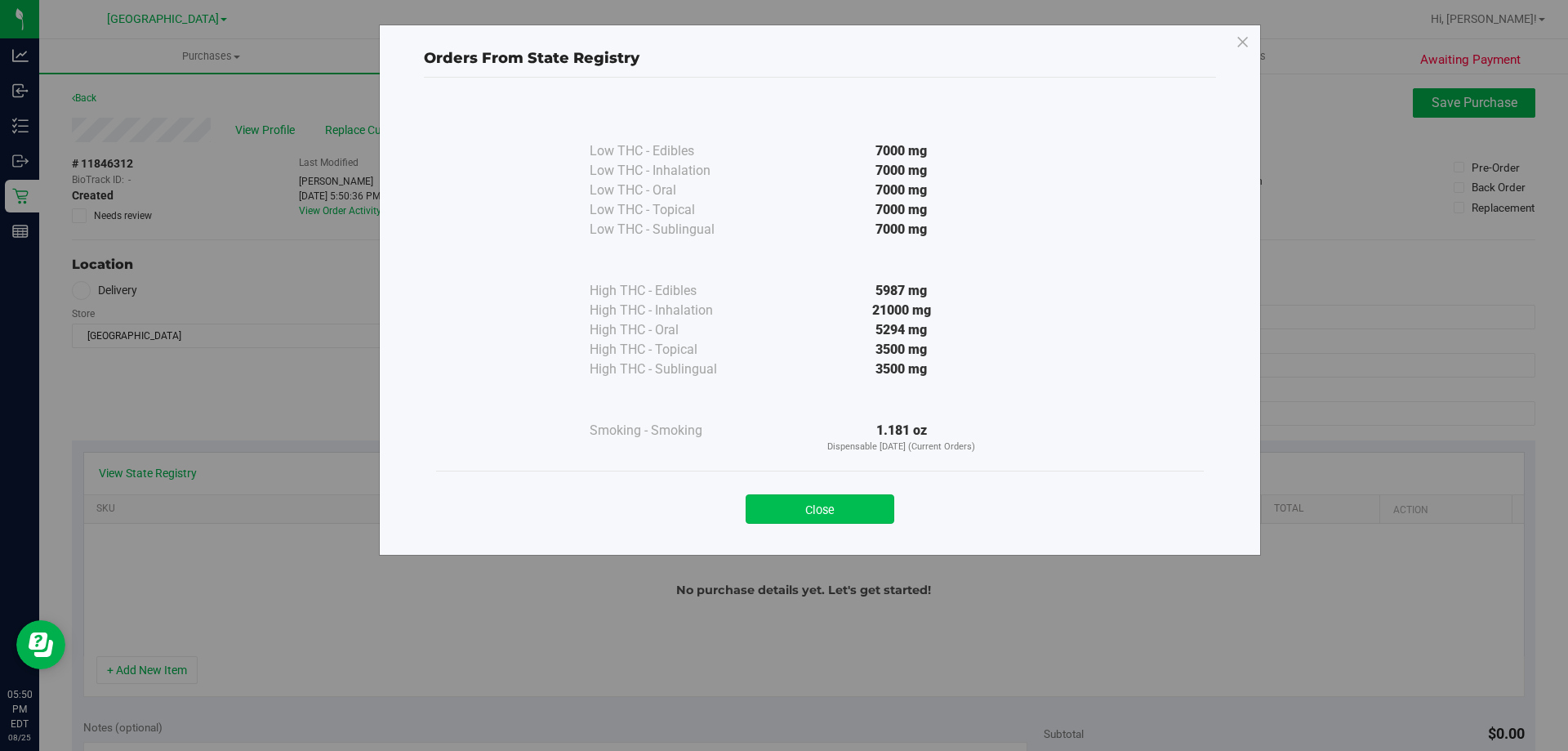
click at [825, 510] on button "Close" at bounding box center [820, 508] width 148 height 30
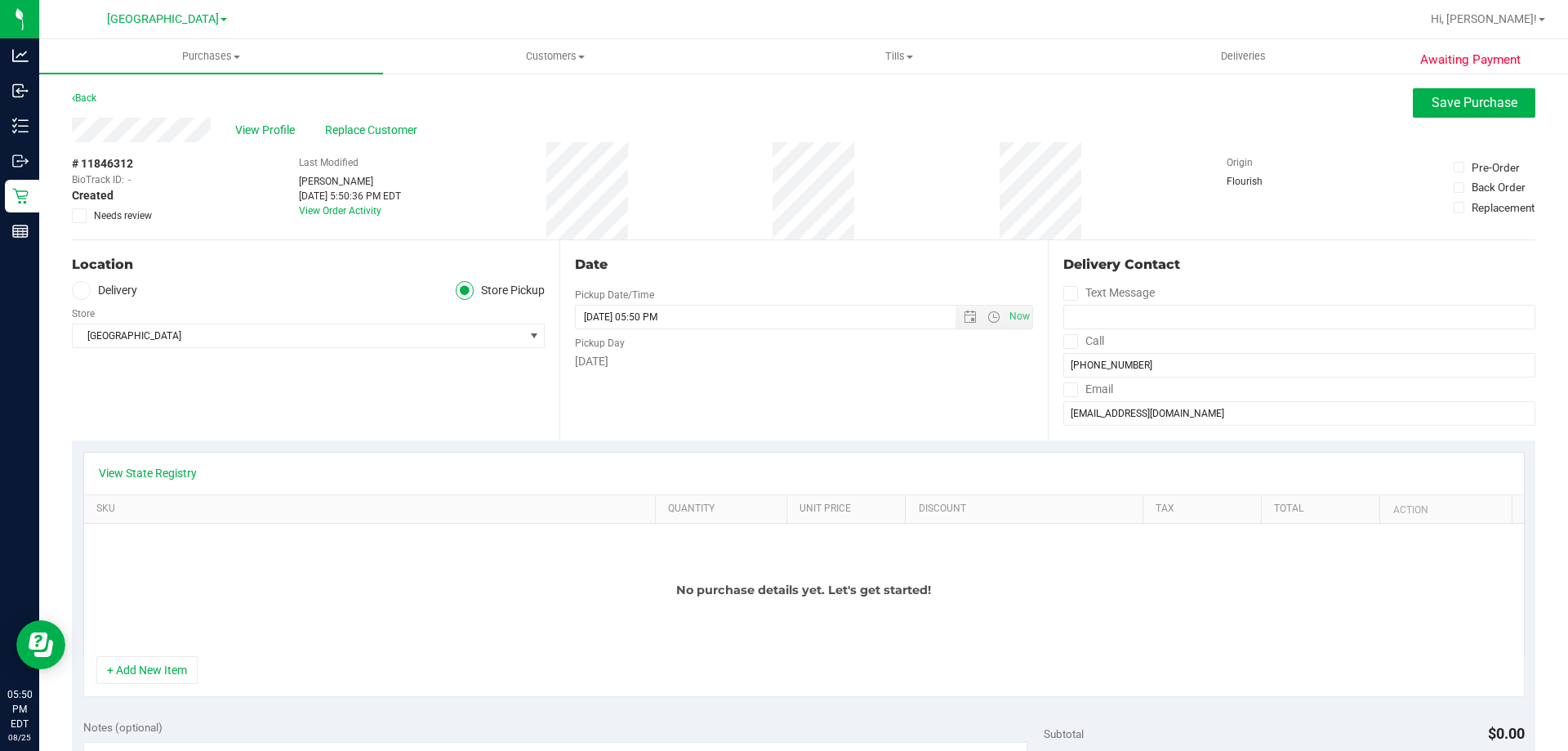
click at [303, 371] on div "Location Delivery Store Pickup Store Lakeland WC Select Store Bonita Springs WC…" at bounding box center [316, 340] width 487 height 200
click at [147, 676] on button "+ Add New Item" at bounding box center [147, 669] width 101 height 28
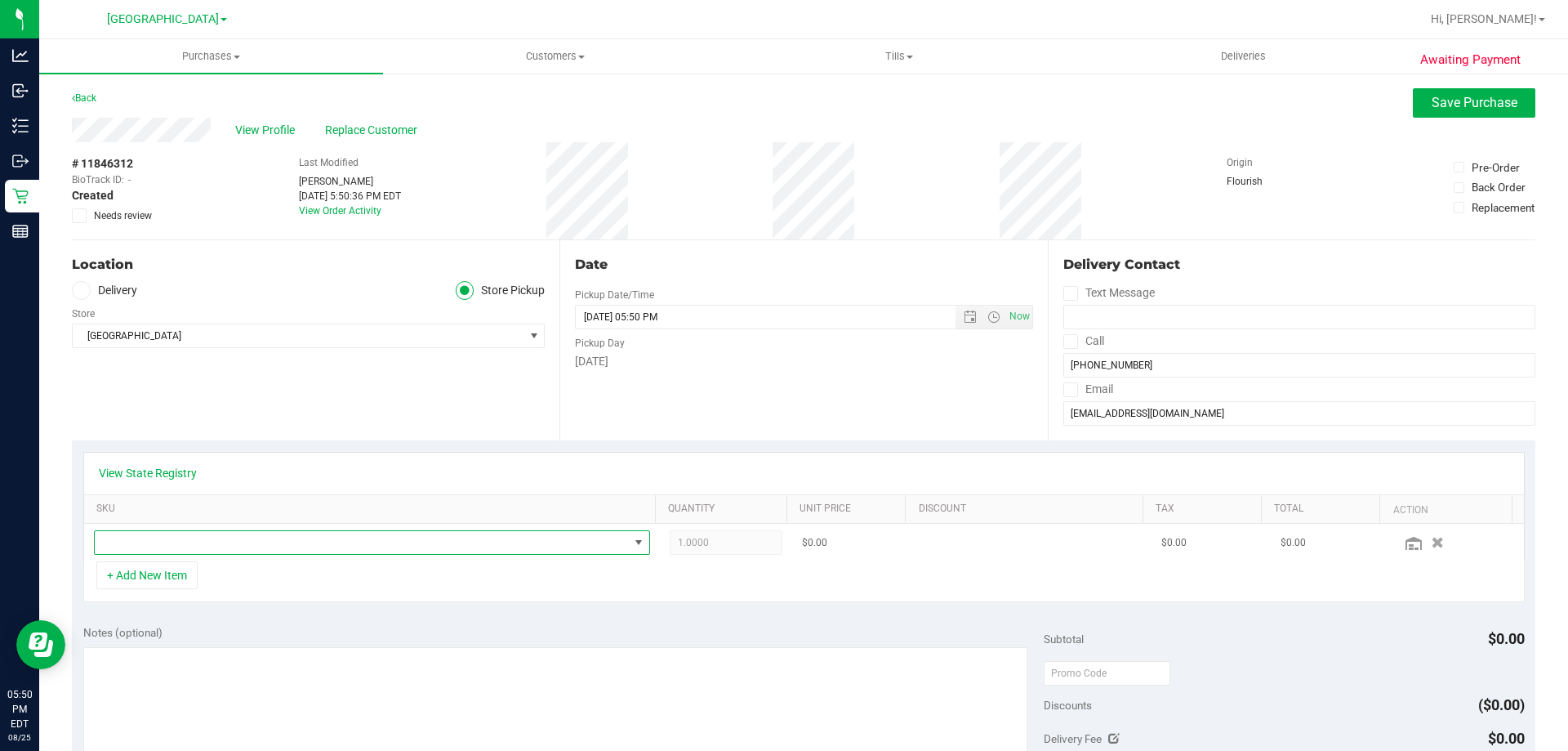
click at [293, 555] on span "NO DATA FOUND" at bounding box center [372, 543] width 556 height 25
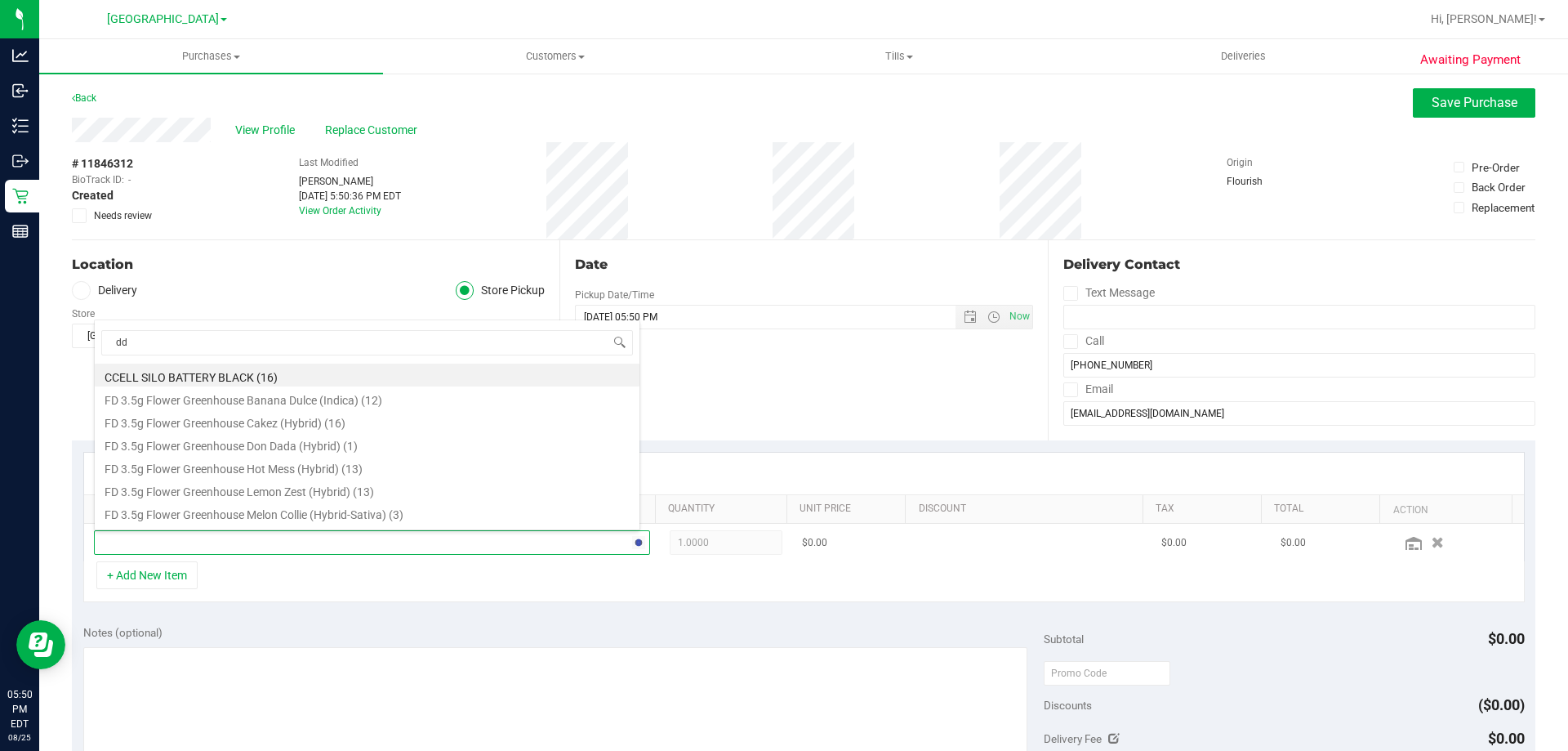
type input "ddf"
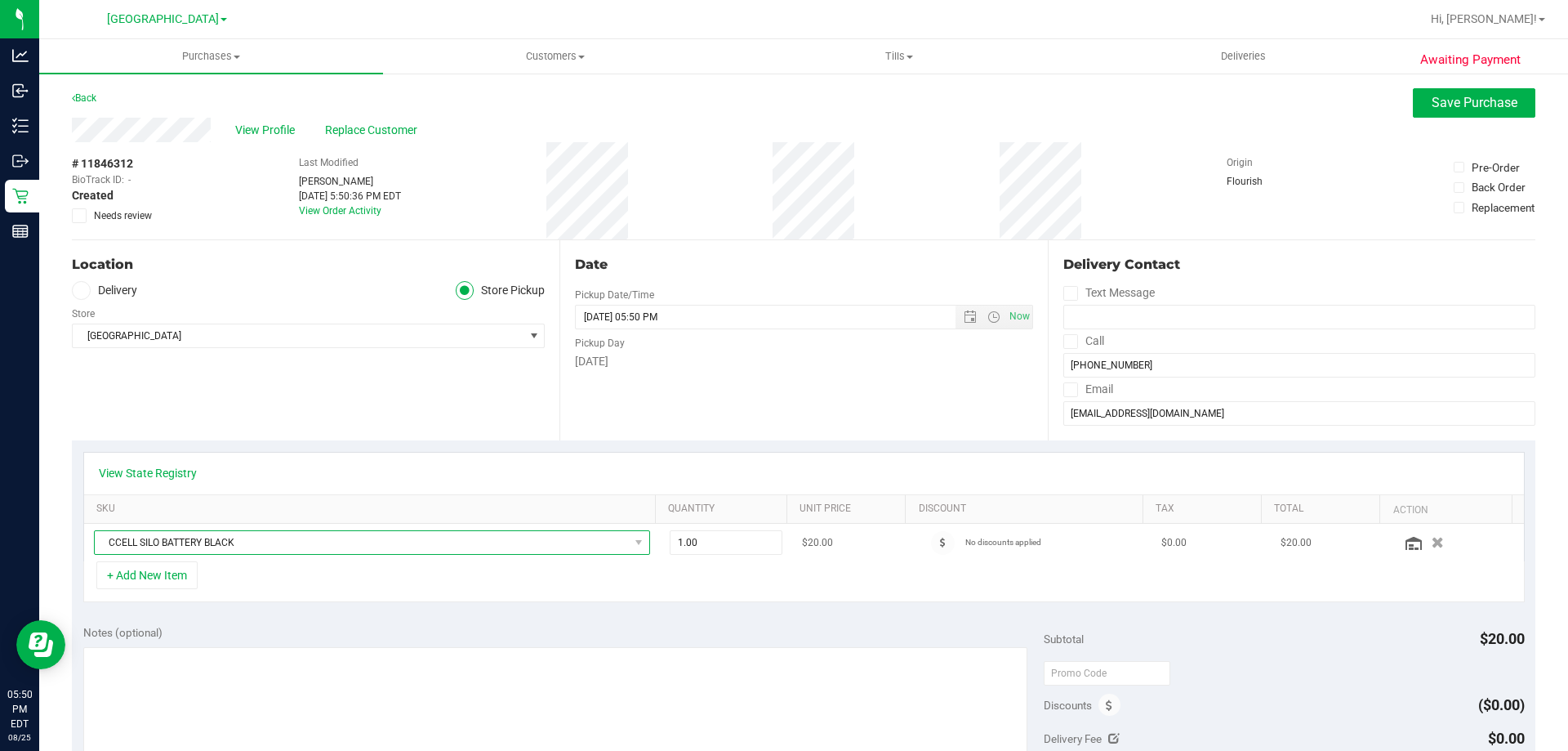
click at [174, 544] on span "CCELL SILO BATTERY BLACK" at bounding box center [362, 543] width 534 height 23
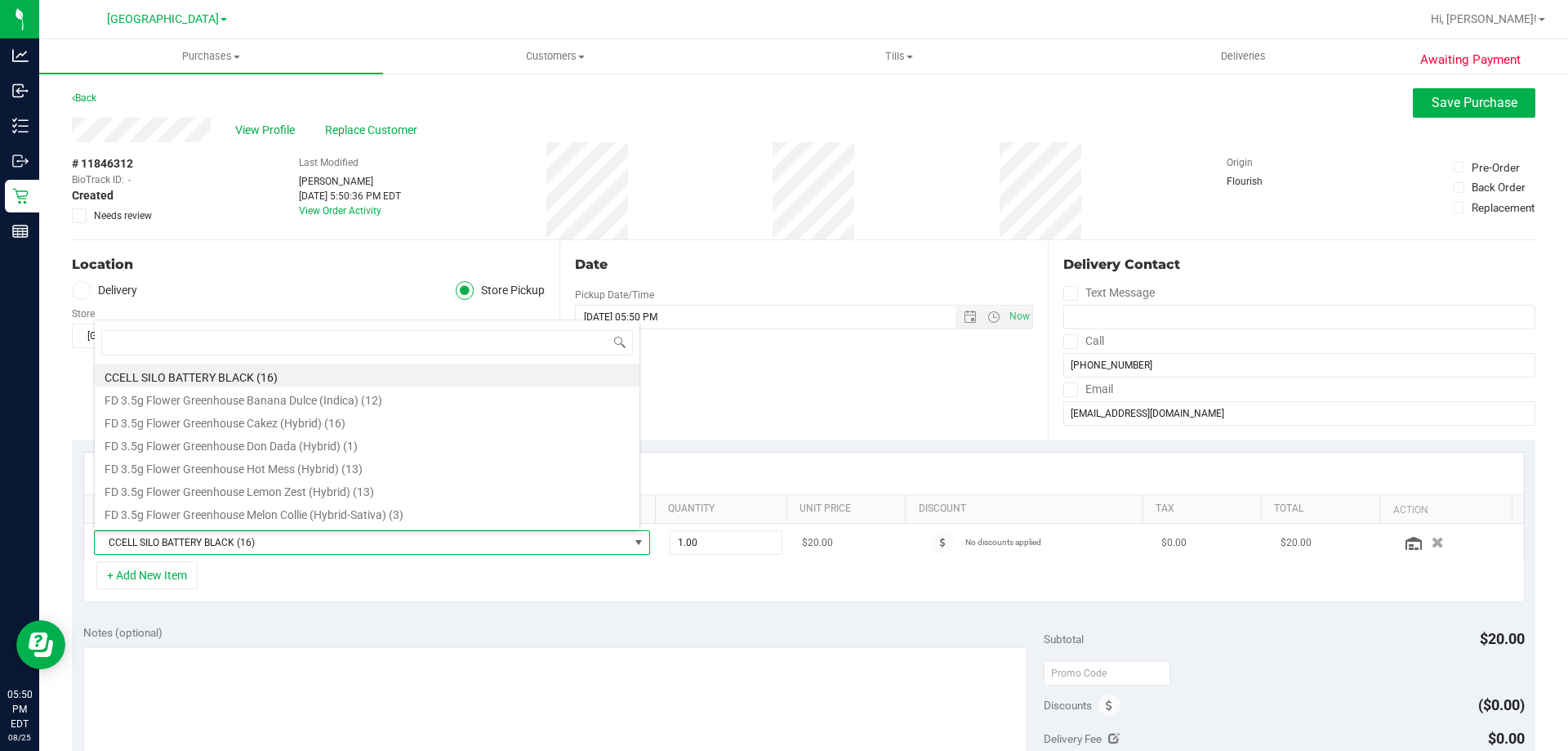
scroll to position [25, 541]
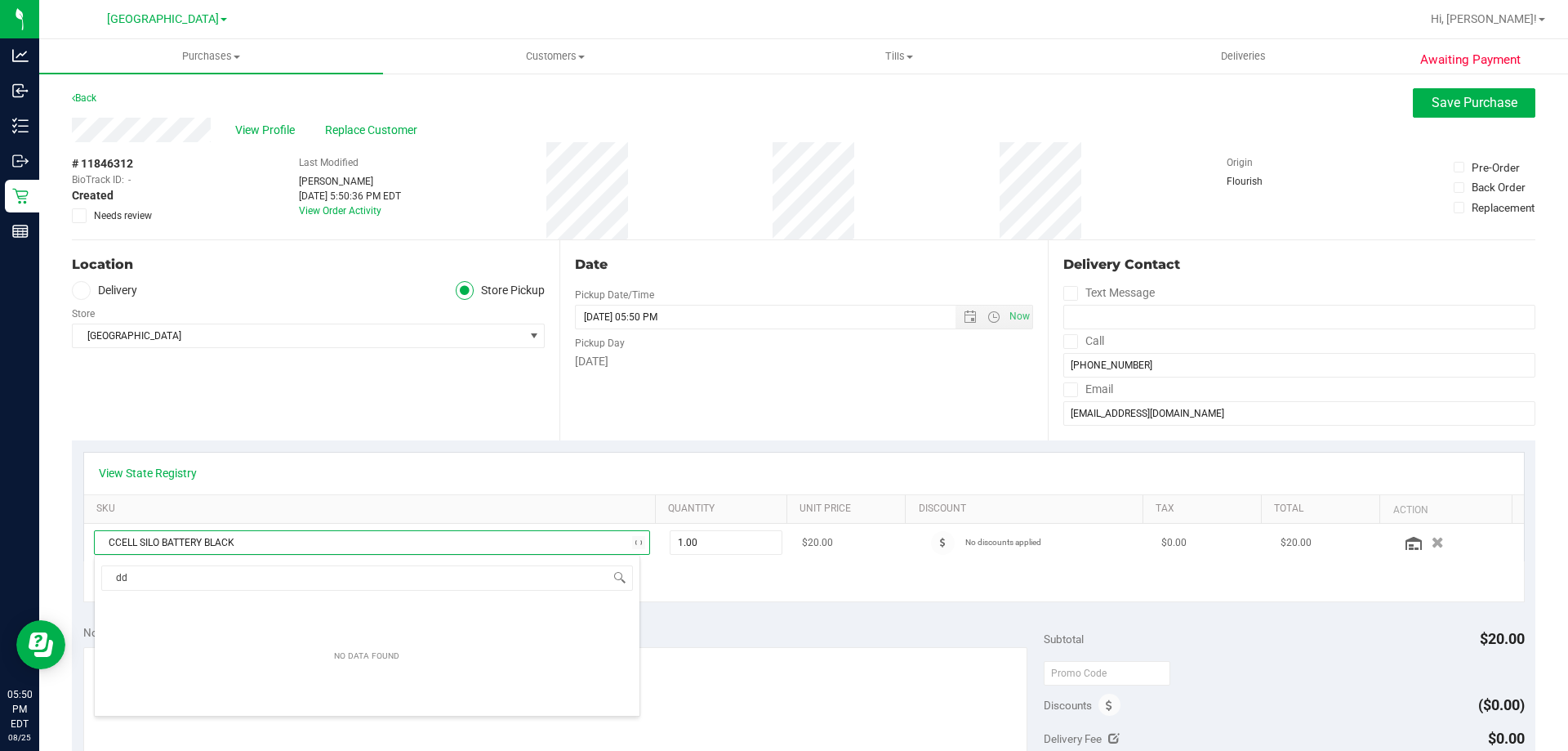
type input "ddf"
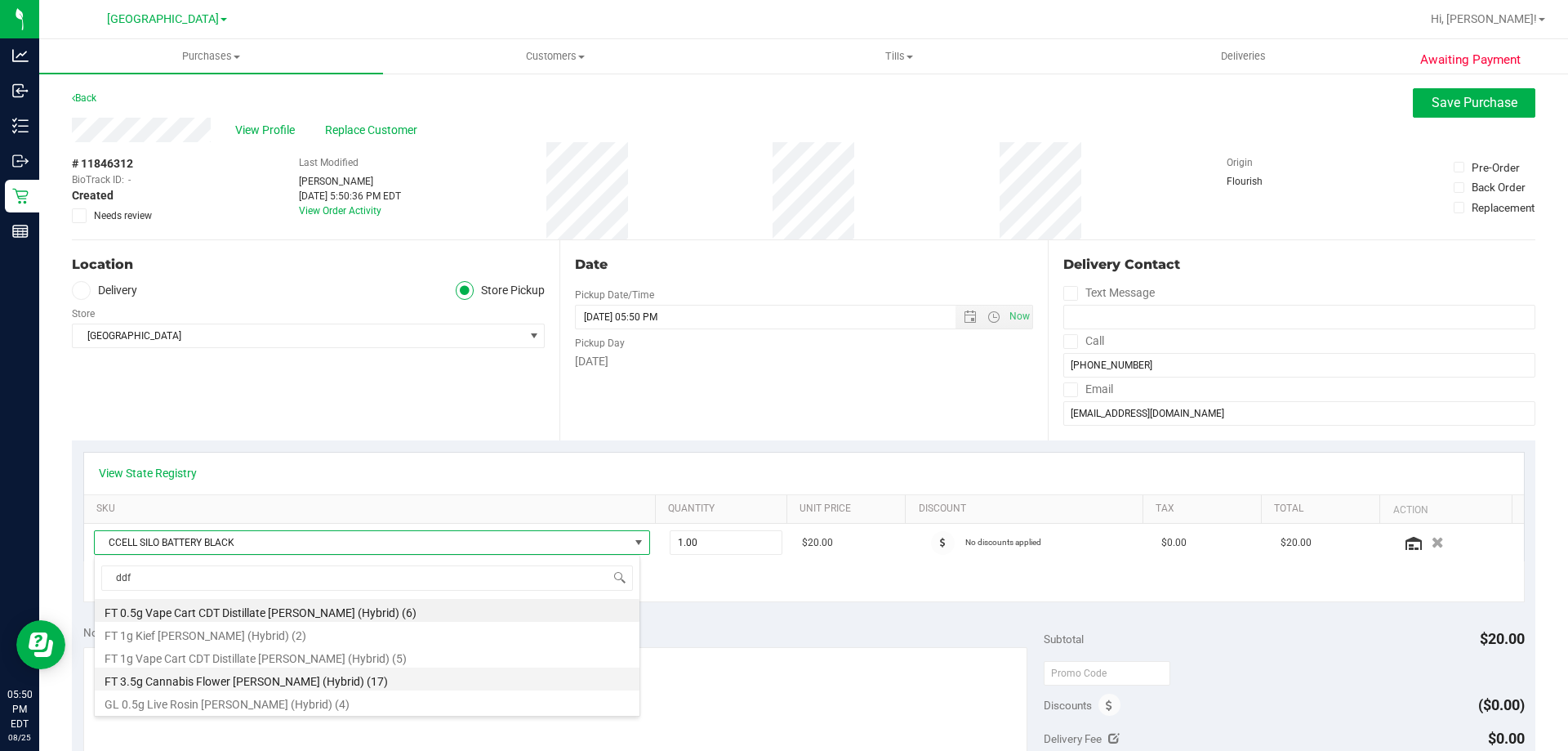
click at [188, 676] on li "FT 3.5g Cannabis Flower Dulce De Fresa (Hybrid) (17)" at bounding box center [367, 679] width 544 height 23
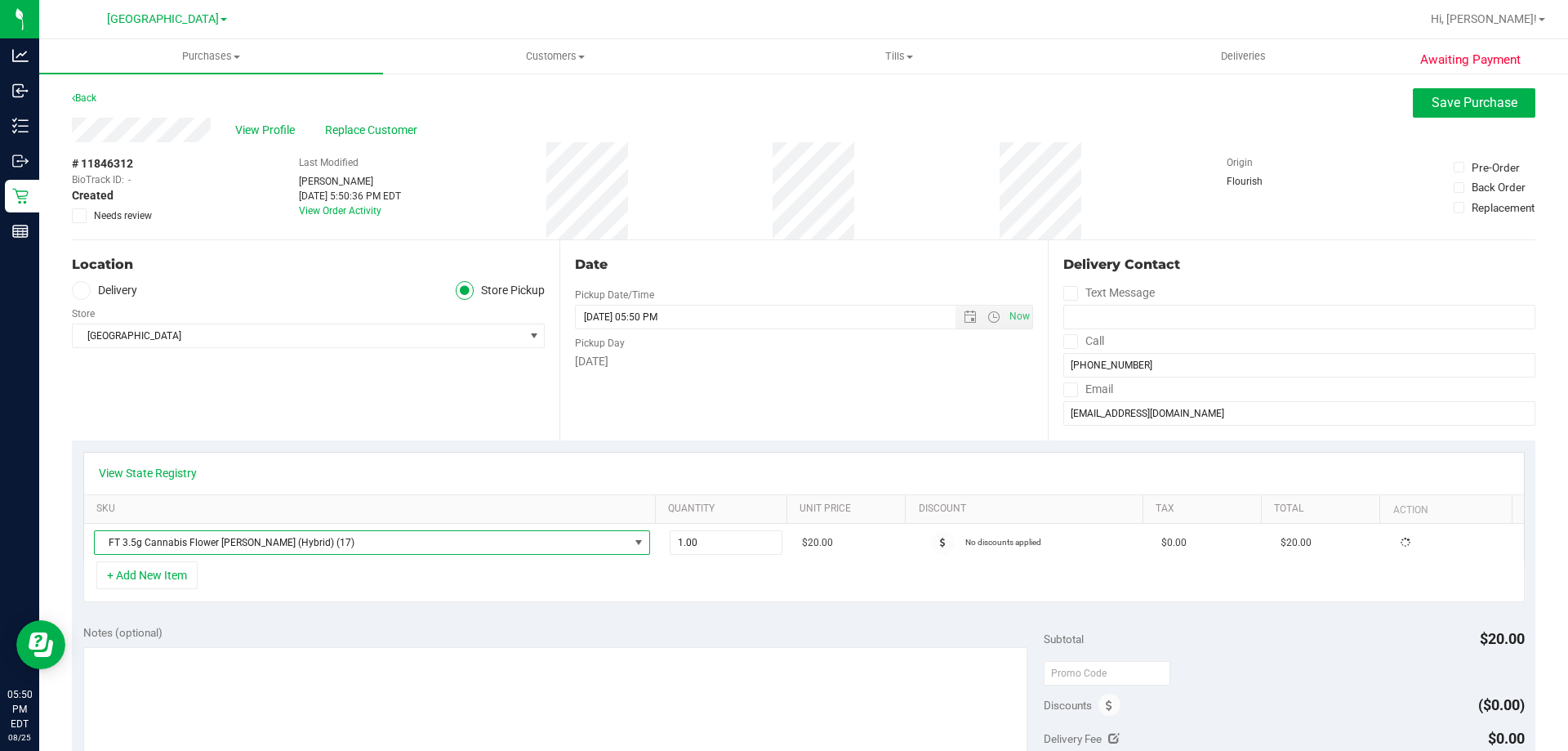
click at [688, 613] on div "View State Registry SKU Quantity Unit Price Discount Tax Total Action FT 3.5g C…" at bounding box center [804, 527] width 1463 height 173
click at [443, 604] on div "View State Registry SKU Quantity Unit Price Discount Tax Total Action FT 3.5g C…" at bounding box center [804, 527] width 1463 height 173
drag, startPoint x: 702, startPoint y: 546, endPoint x: 563, endPoint y: 580, distance: 143.1
click at [585, 571] on div "View State Registry SKU Quantity Unit Price Discount Tax Total Action FT 3.5g C…" at bounding box center [804, 527] width 1441 height 151
type input "2"
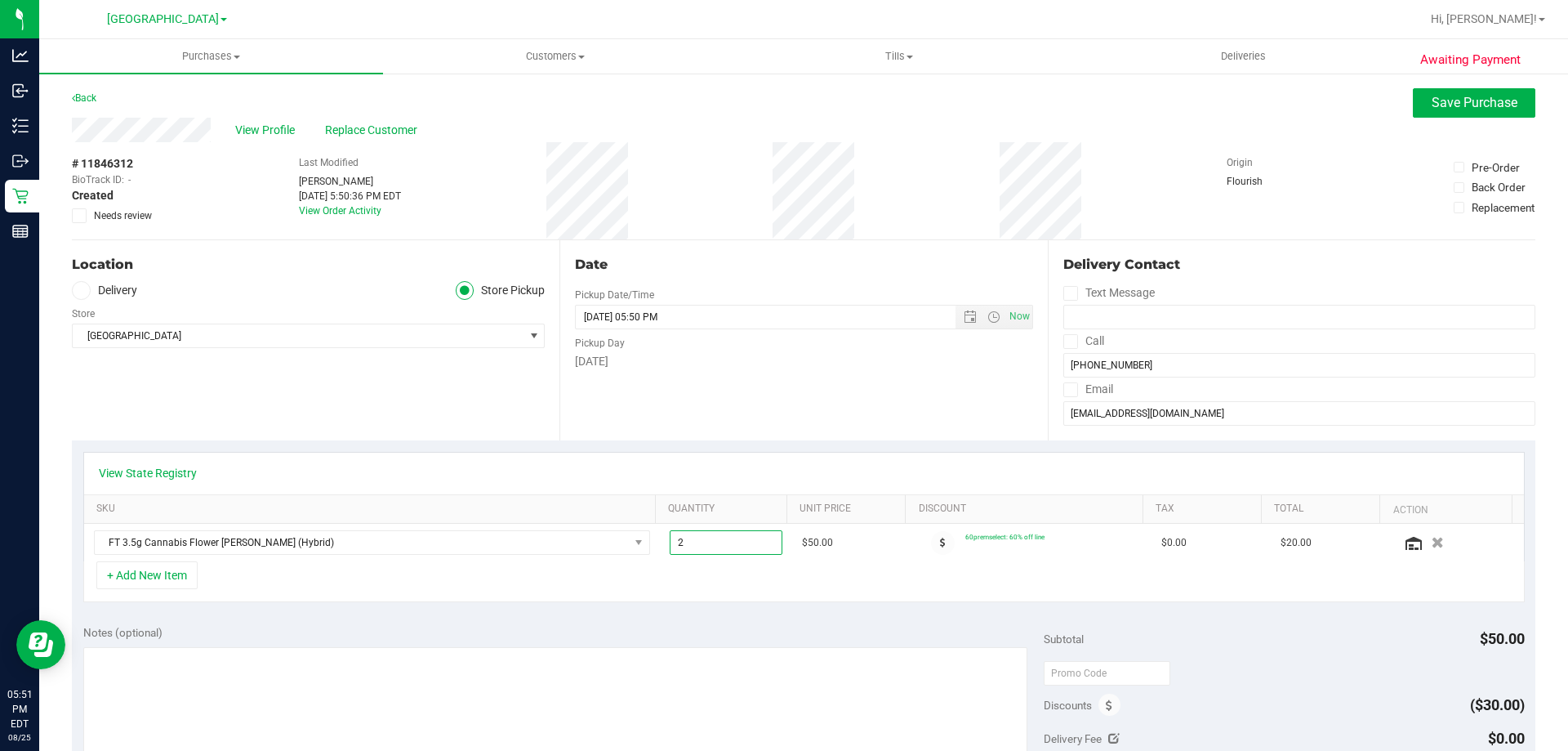
type input "2.00"
click at [531, 597] on div "+ Add New Item" at bounding box center [804, 582] width 1441 height 41
click at [151, 583] on button "+ Add New Item" at bounding box center [147, 575] width 101 height 28
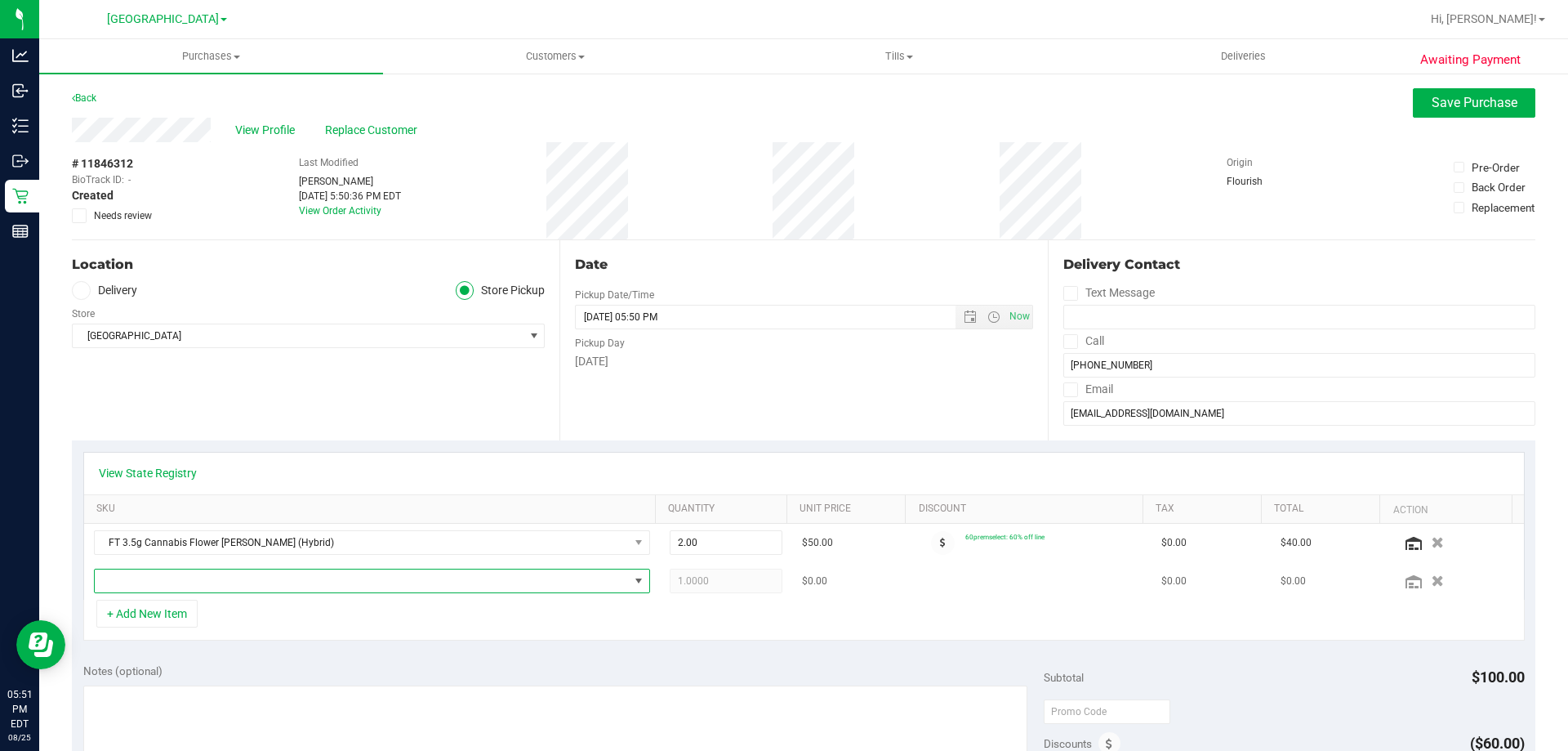
click at [296, 579] on span "NO DATA FOUND" at bounding box center [362, 581] width 534 height 23
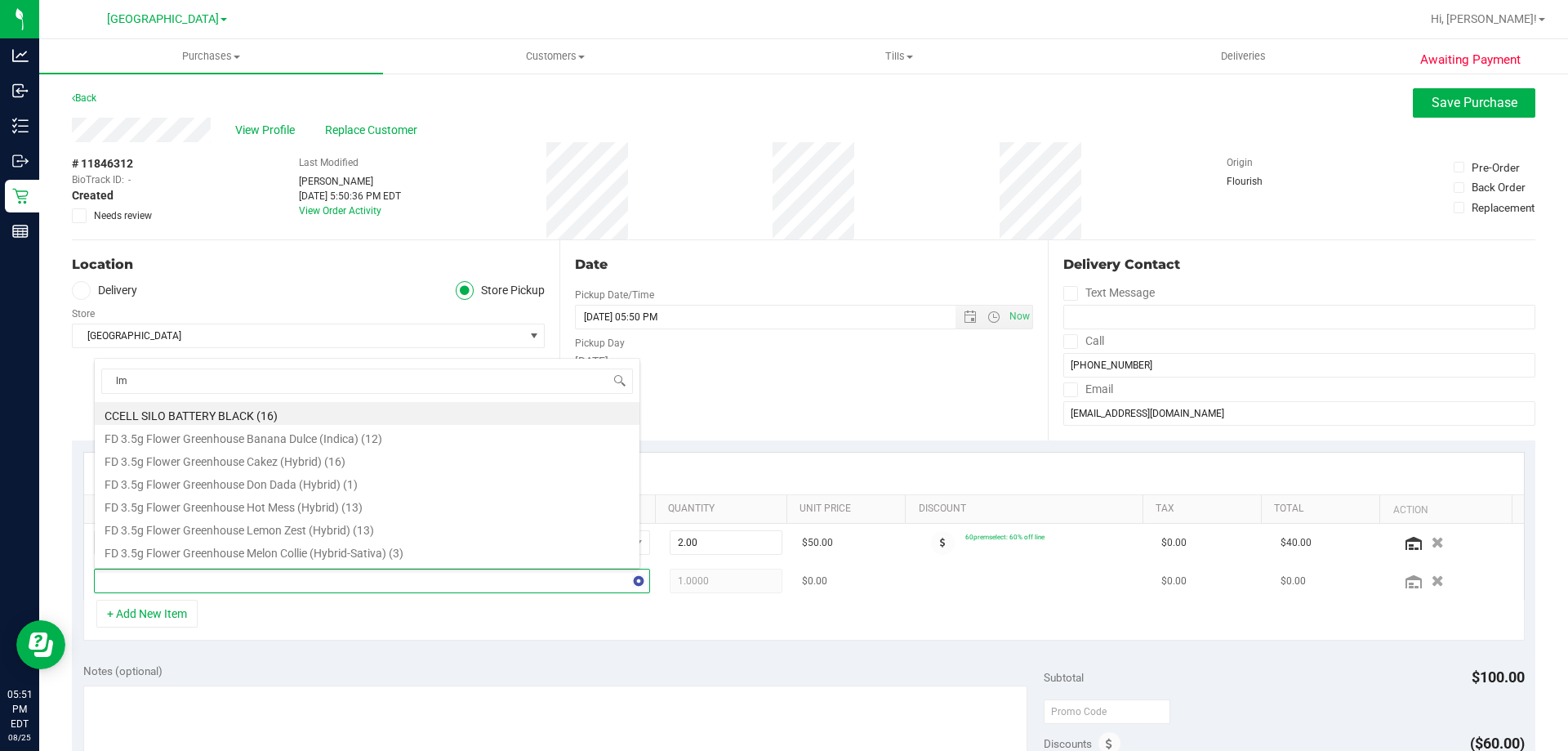
type input "lmz"
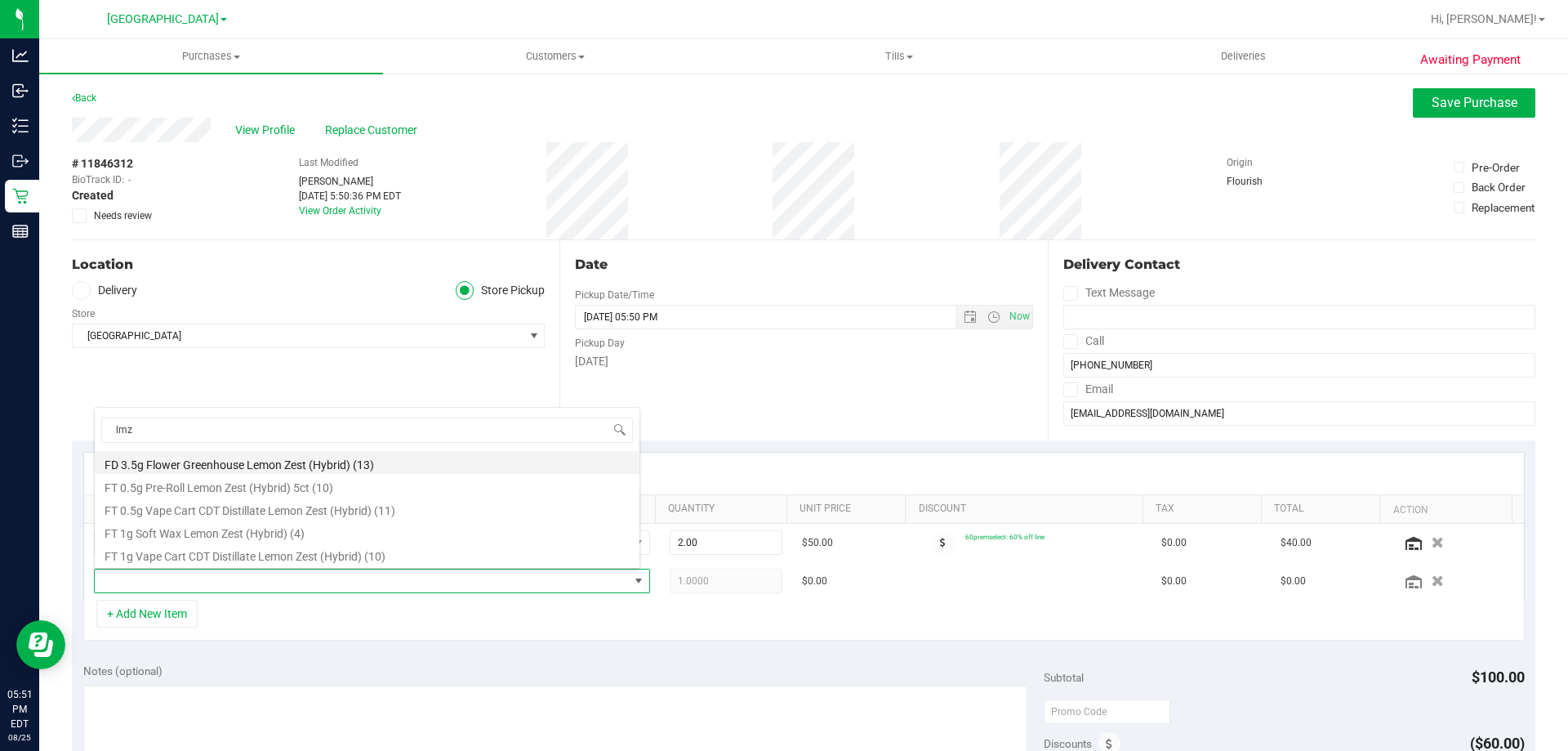
click at [279, 458] on li "FD 3.5g Flower Greenhouse Lemon Zest (Hybrid) (13)" at bounding box center [367, 463] width 544 height 23
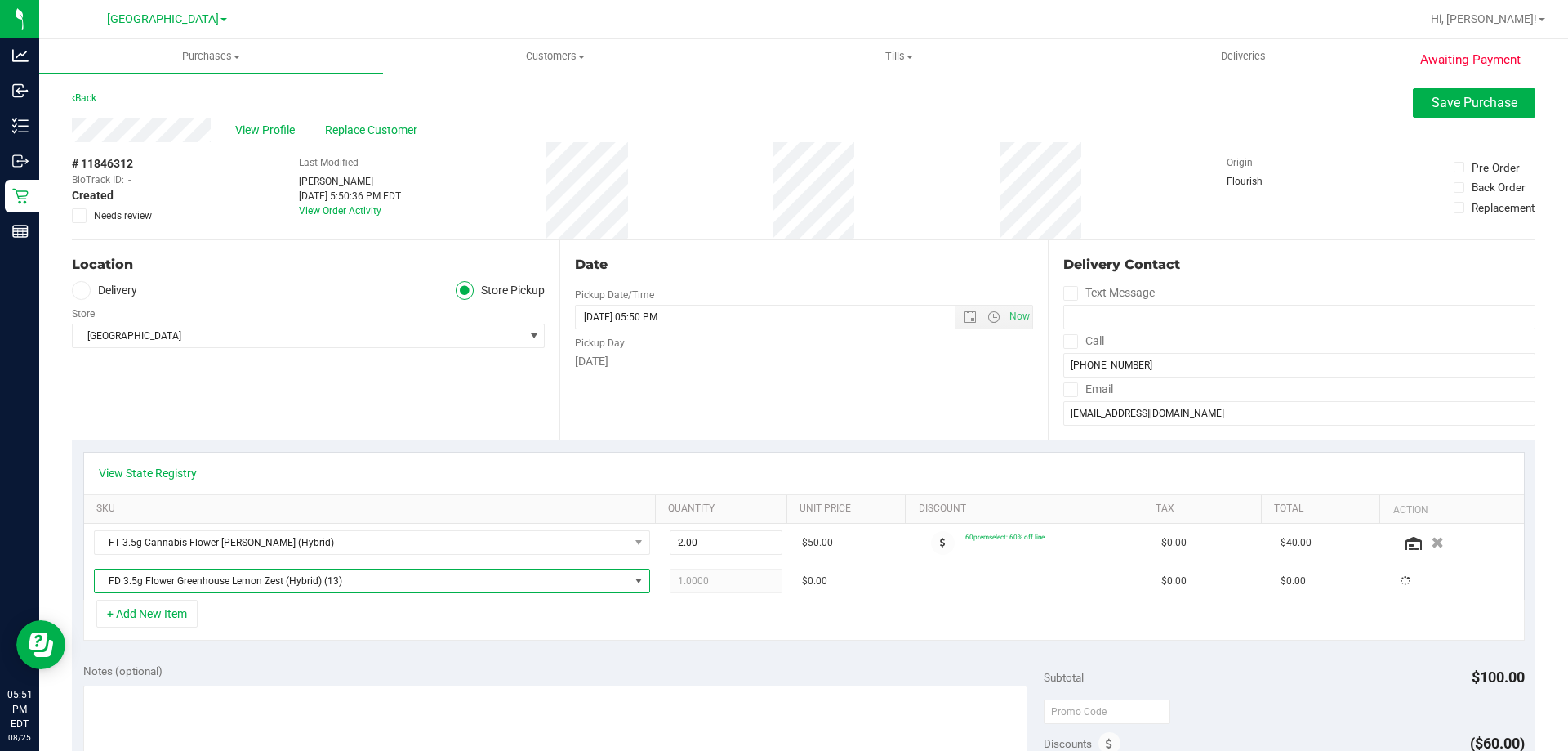
click at [712, 631] on div "+ Add New Item" at bounding box center [804, 620] width 1441 height 41
drag, startPoint x: 707, startPoint y: 584, endPoint x: 489, endPoint y: 651, distance: 228.1
click at [489, 649] on div "View State Registry SKU Quantity Unit Price Discount Tax Total Action FT 3.5g C…" at bounding box center [804, 546] width 1463 height 211
type input "2"
type input "2.00"
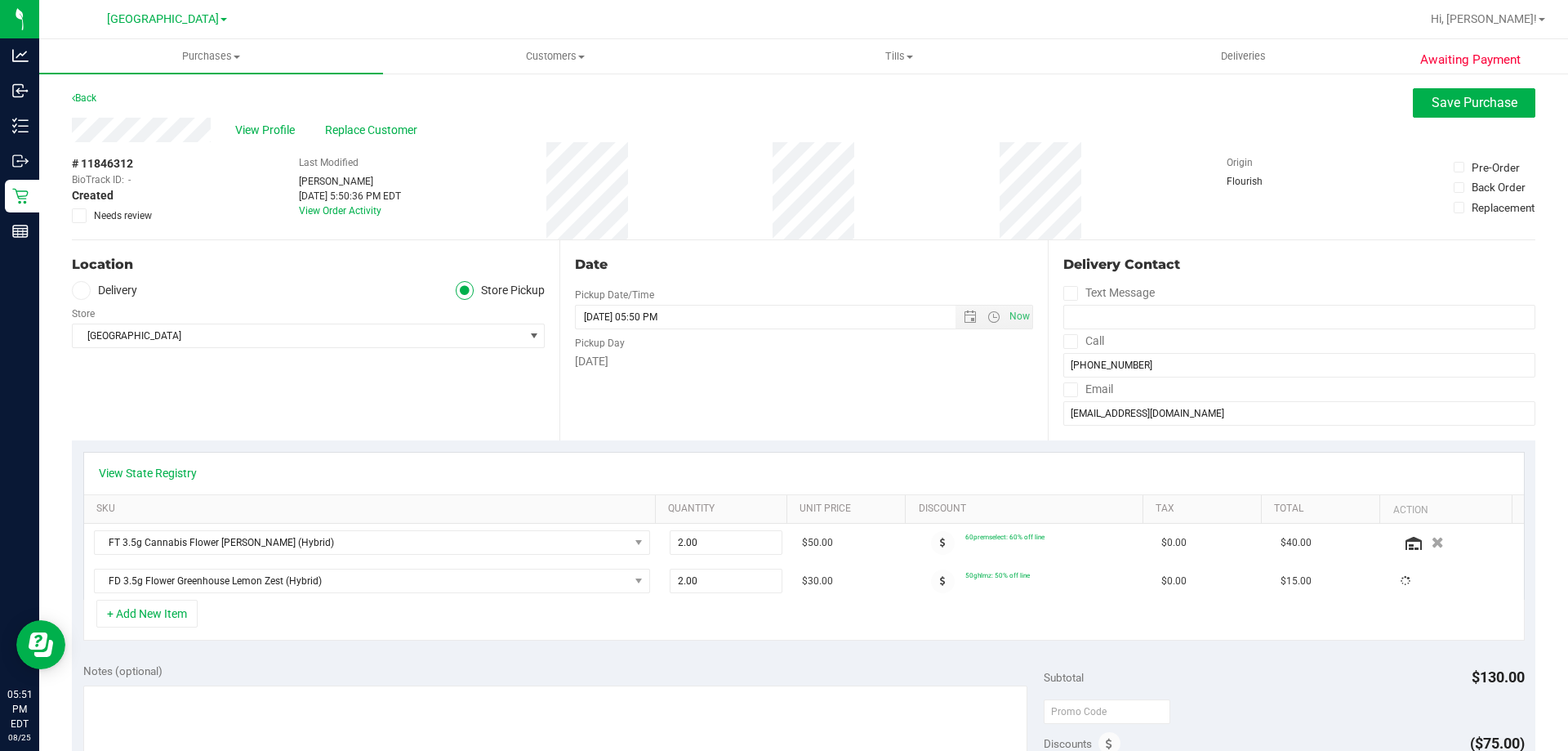
click at [505, 646] on div "View State Registry SKU Quantity Unit Price Discount Tax Total Action FT 3.5g C…" at bounding box center [804, 546] width 1463 height 211
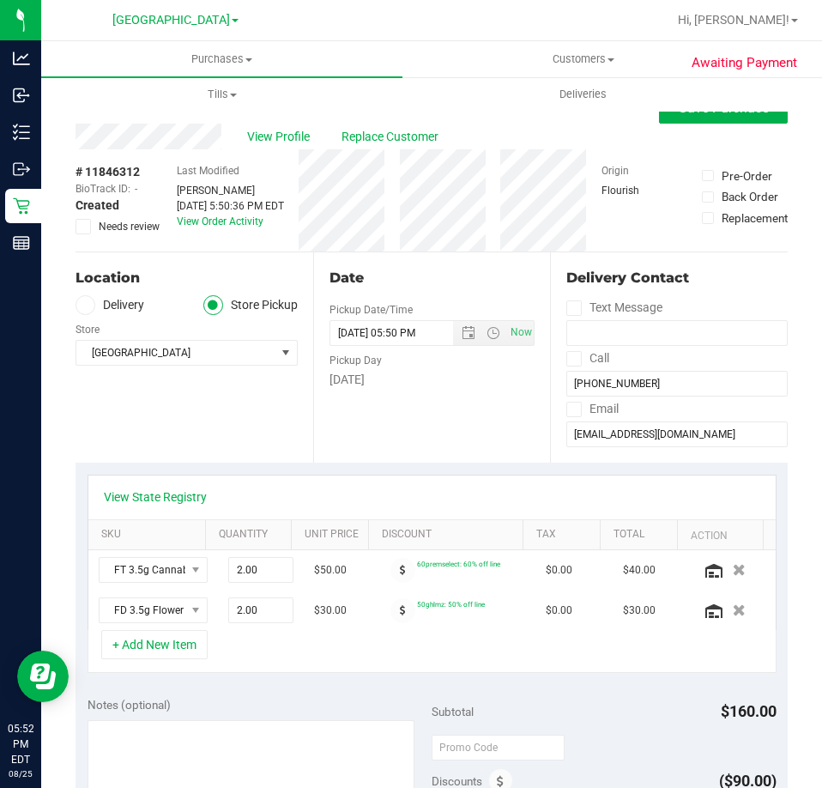
click at [313, 418] on div "Date Pickup Date/Time 08/25/2025 Now 08/25/2025 05:50 PM Now Pickup Day Monday" at bounding box center [432, 357] width 238 height 210
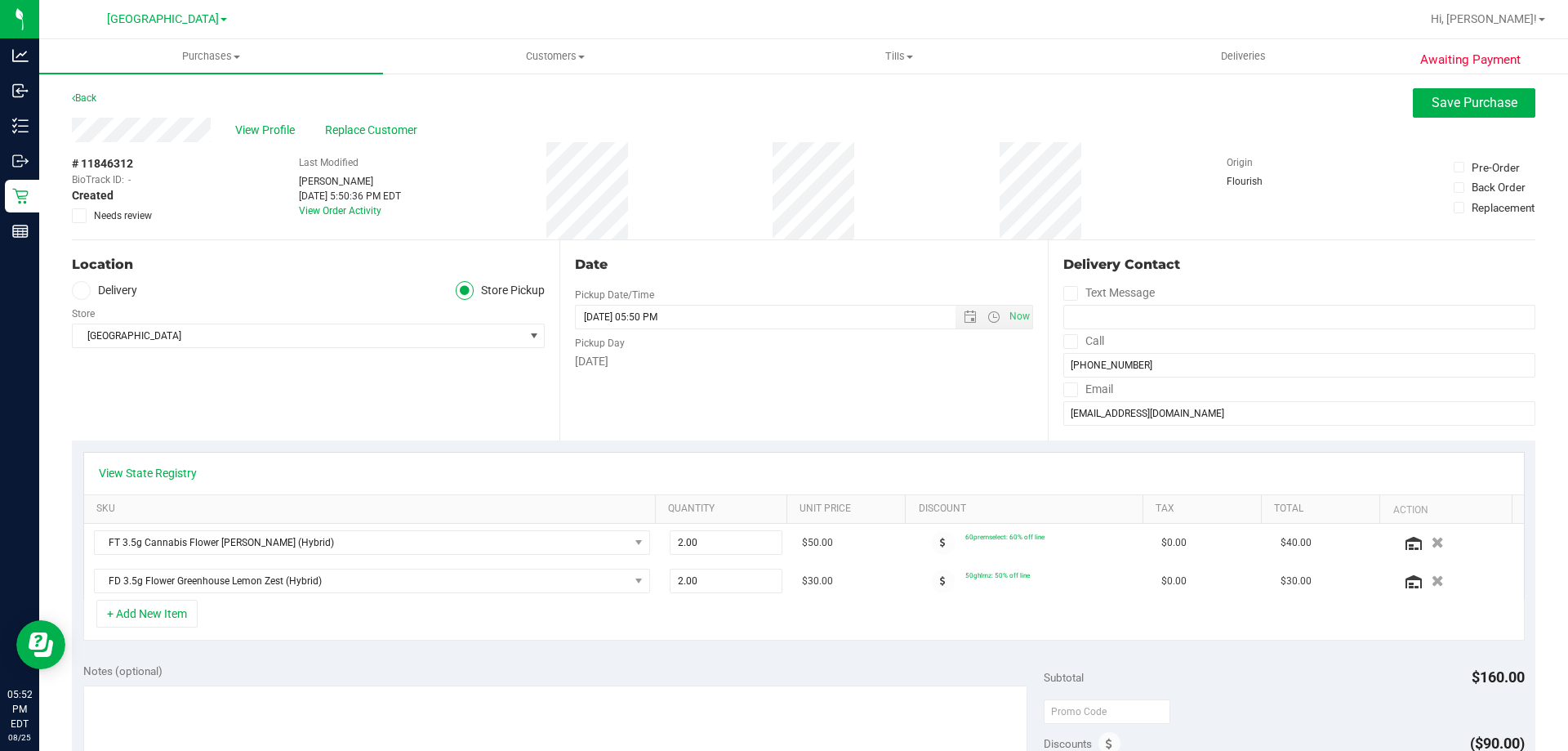
click at [427, 419] on div "Location Delivery Store Pickup Store Lakeland WC Select Store Bonita Springs WC…" at bounding box center [316, 340] width 487 height 200
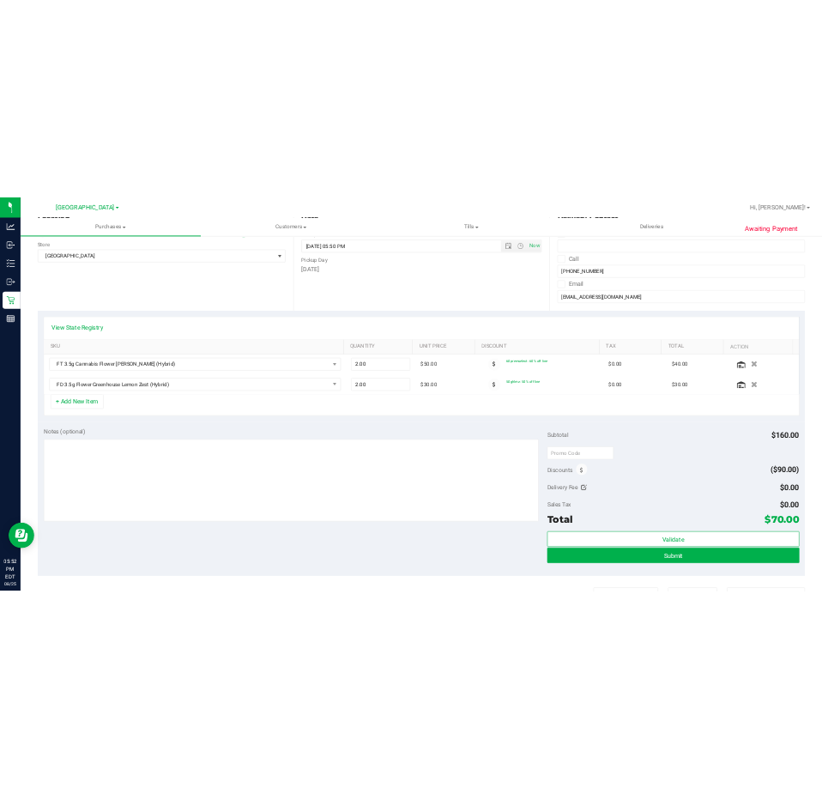
scroll to position [257, 0]
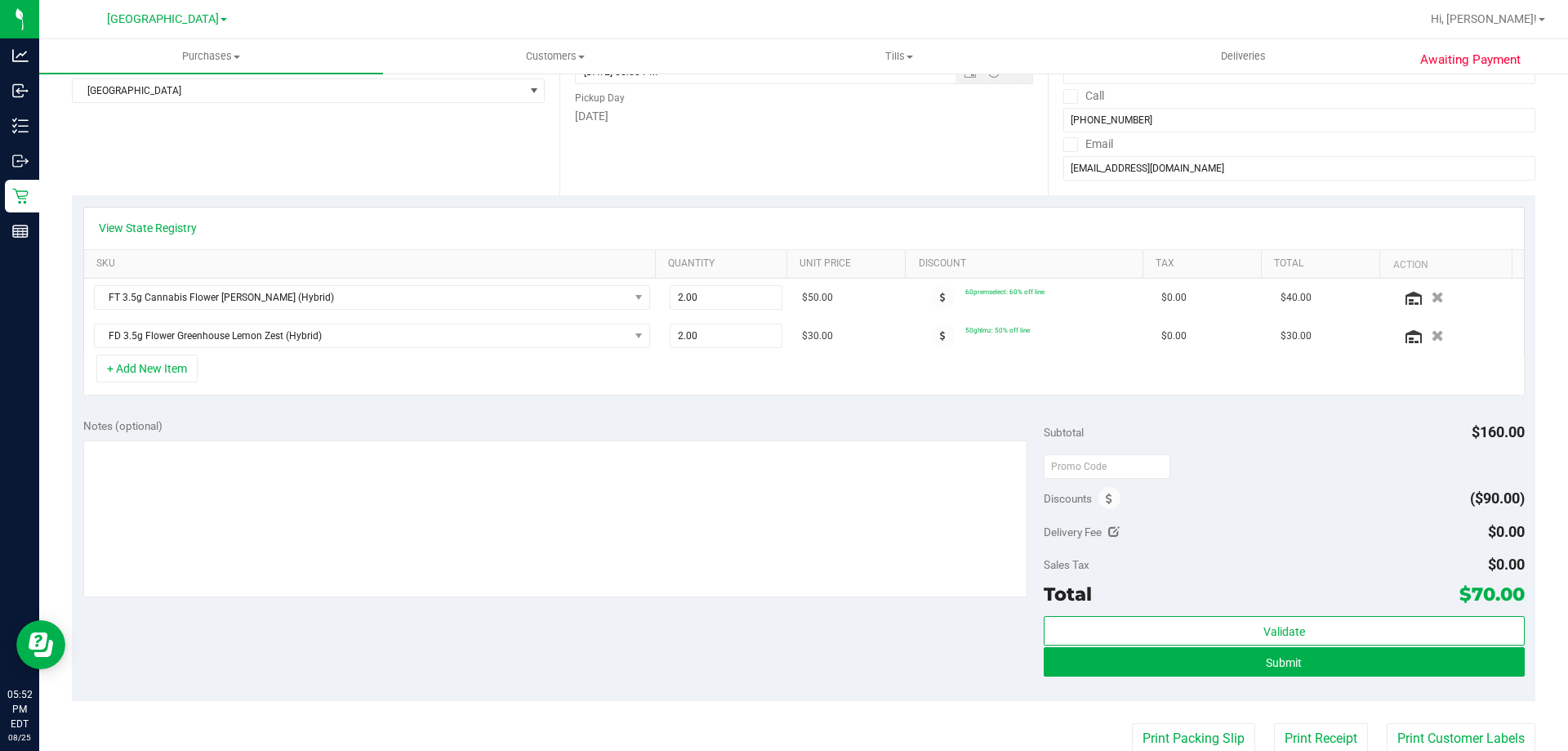
click at [758, 180] on div "Date Pickup Date/Time 08/25/2025 Now 08/25/2025 05:50 PM Now Pickup Day Monday" at bounding box center [803, 95] width 487 height 200
click at [1162, 668] on button "Submit" at bounding box center [1284, 662] width 480 height 30
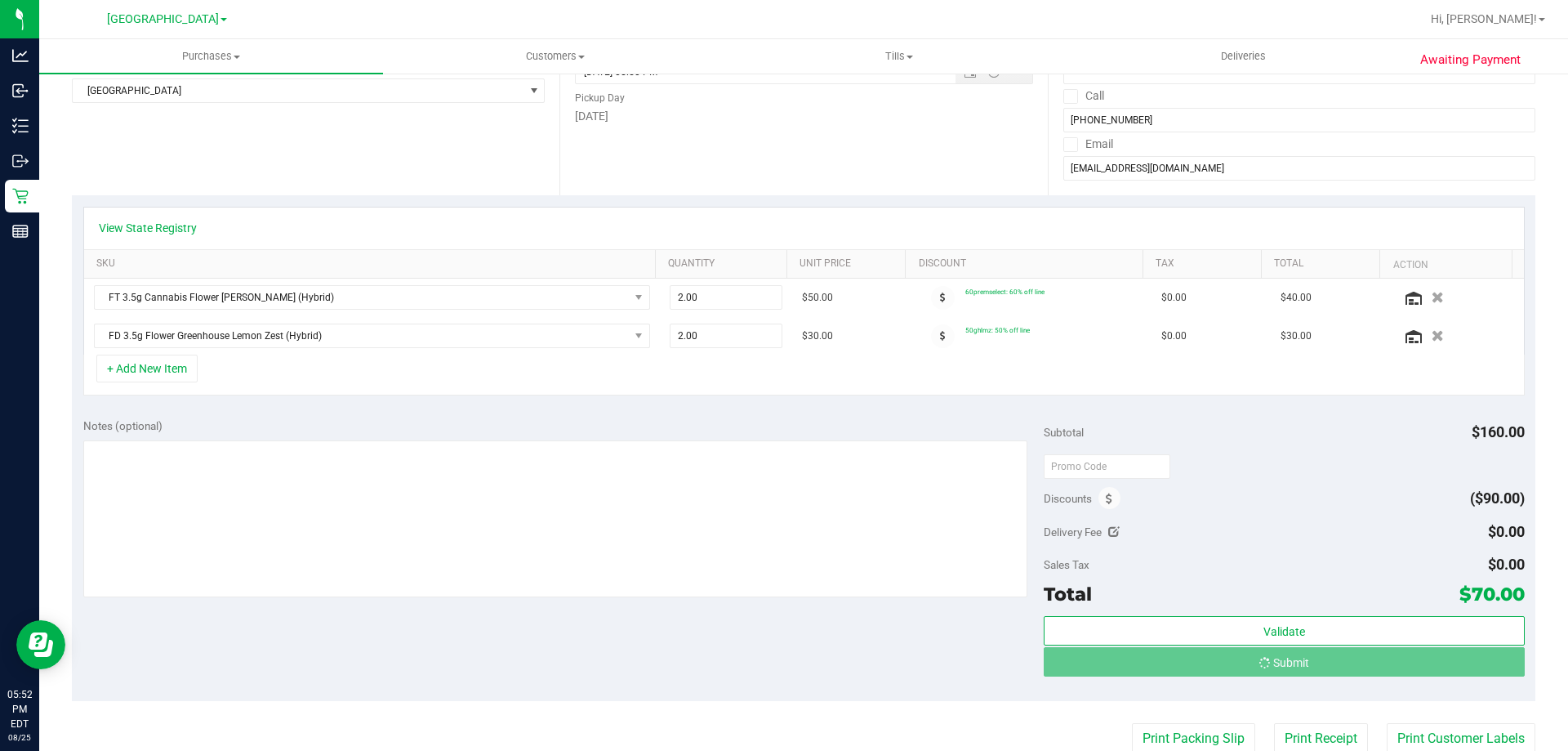
click at [717, 654] on div "Notes (optional) Subtotal $160.00 Discounts ($90.00) Delivery Fee $0.00 Sales T…" at bounding box center [804, 553] width 1463 height 294
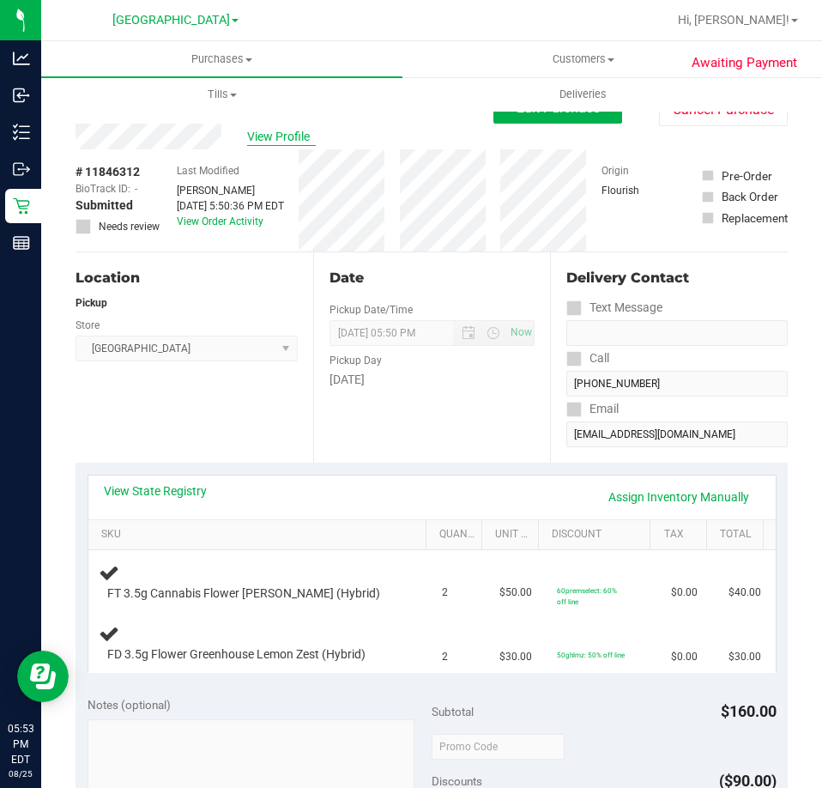
click at [291, 132] on span "View Profile" at bounding box center [281, 137] width 69 height 18
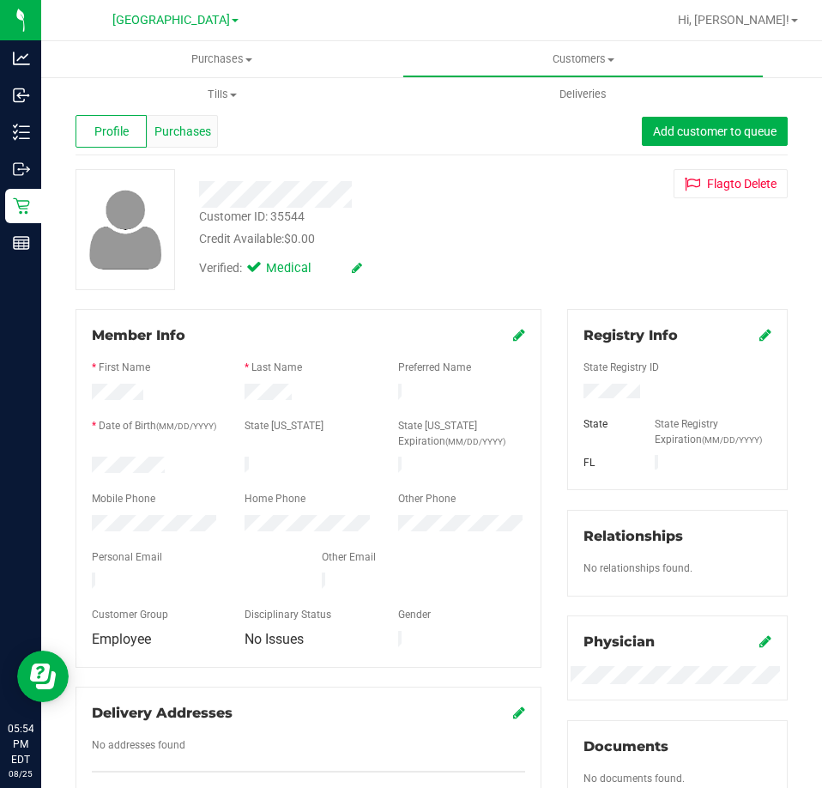
click at [176, 128] on span "Purchases" at bounding box center [182, 132] width 57 height 18
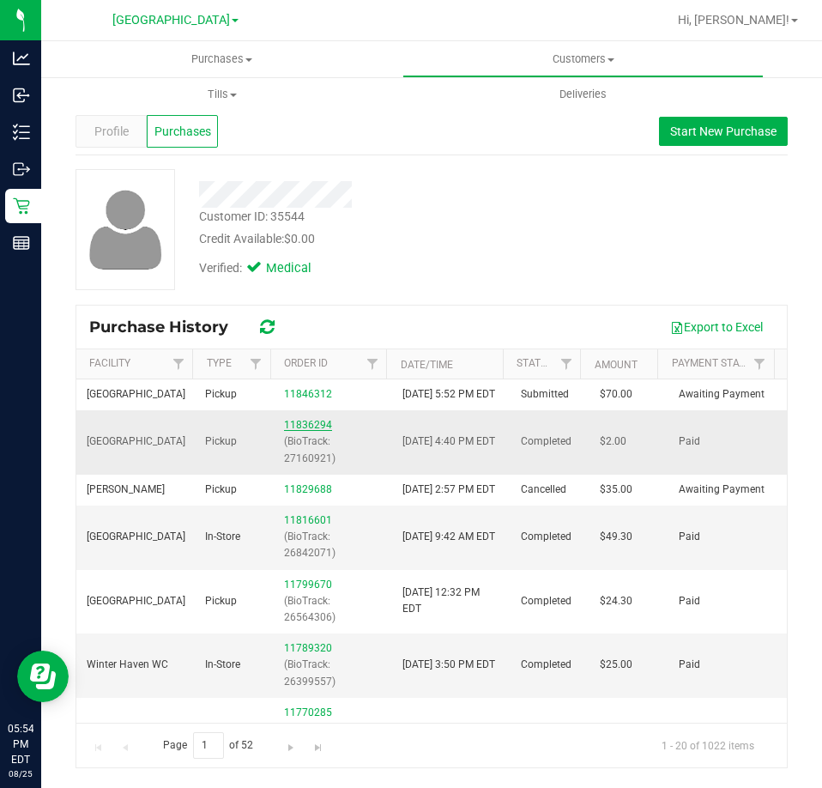
click at [321, 431] on link "11836294" at bounding box center [308, 425] width 48 height 12
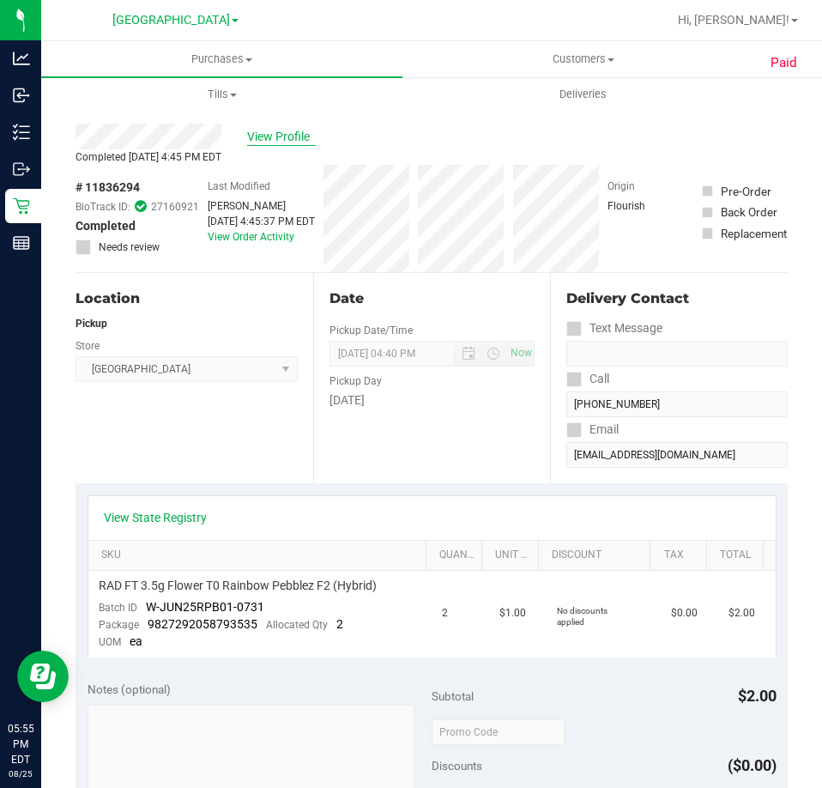
click at [273, 139] on span "View Profile" at bounding box center [281, 137] width 69 height 18
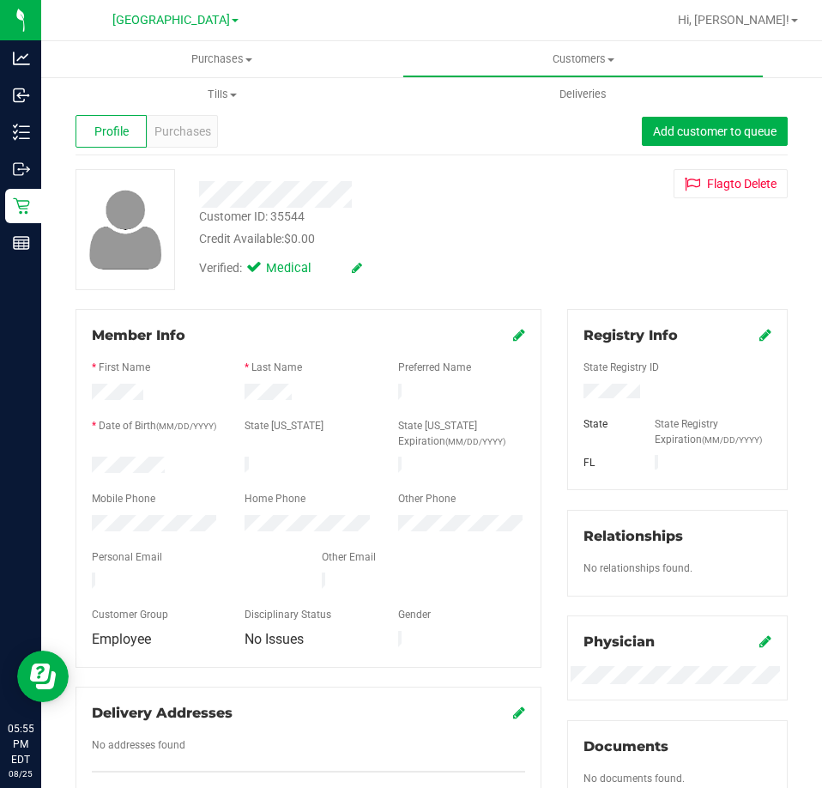
click at [502, 243] on div "Credit Available: $0.00" at bounding box center [370, 239] width 343 height 18
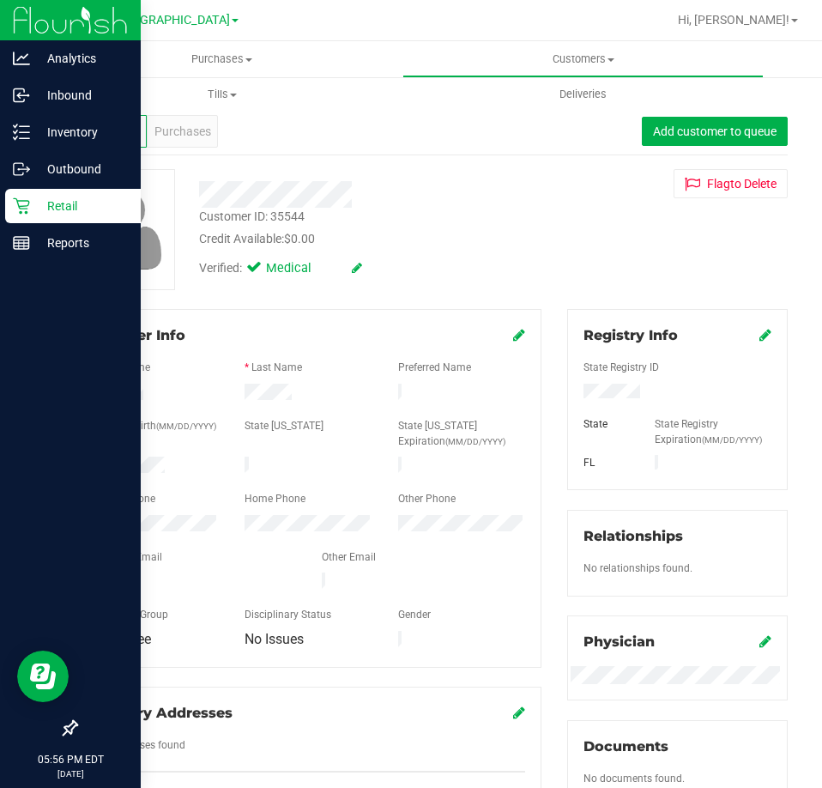
click at [73, 203] on p "Retail" at bounding box center [81, 206] width 103 height 21
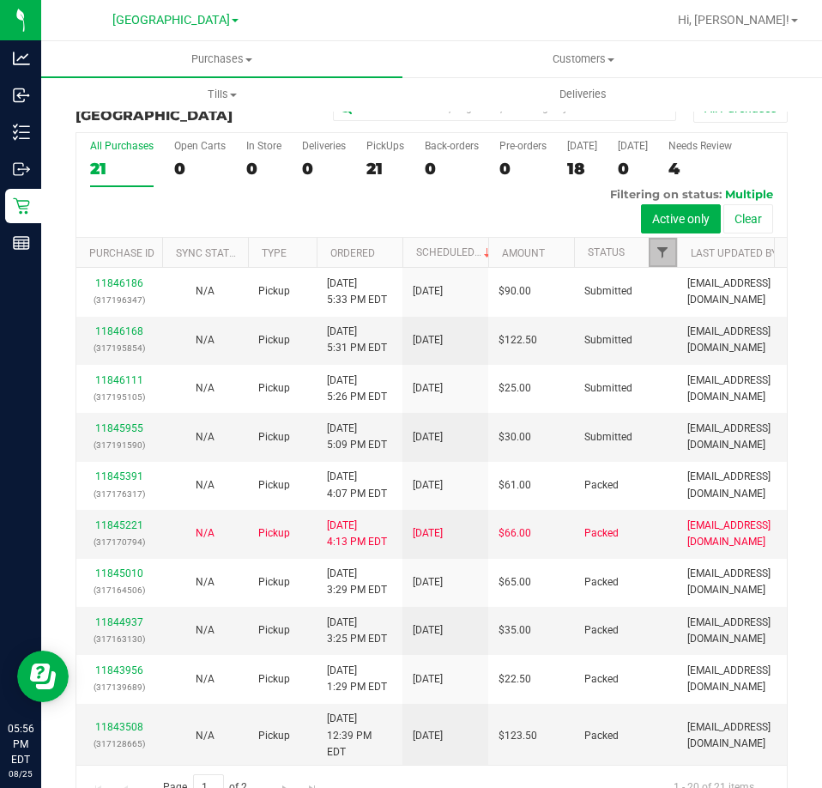
click at [663, 252] on span "Filter" at bounding box center [663, 252] width 14 height 14
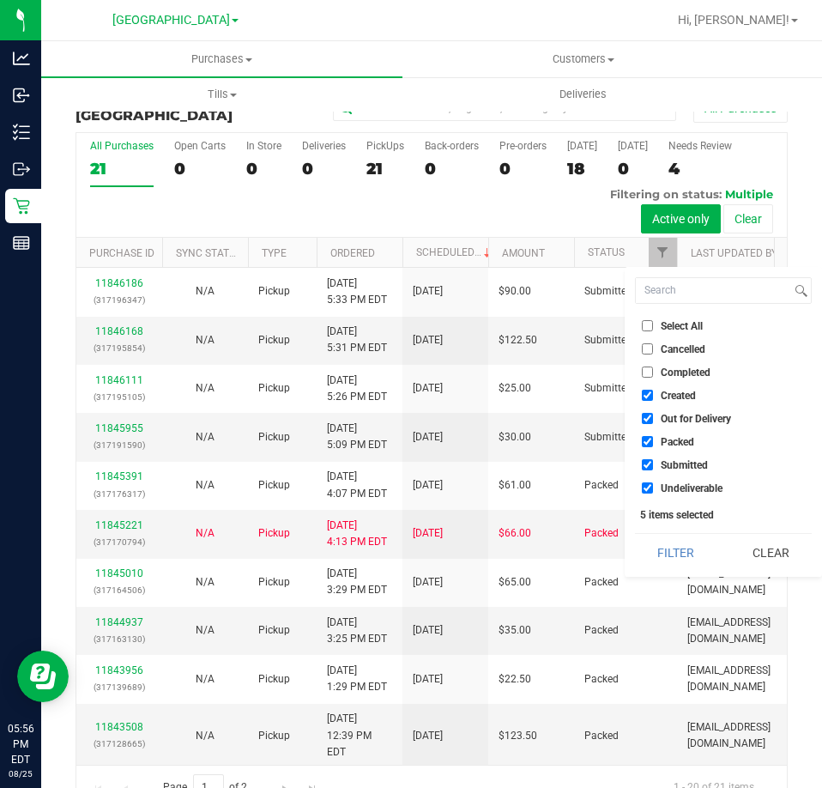
click at [682, 330] on span "Select All" at bounding box center [682, 326] width 42 height 10
click at [653, 330] on input "Select All" at bounding box center [647, 325] width 11 height 11
checkbox input "true"
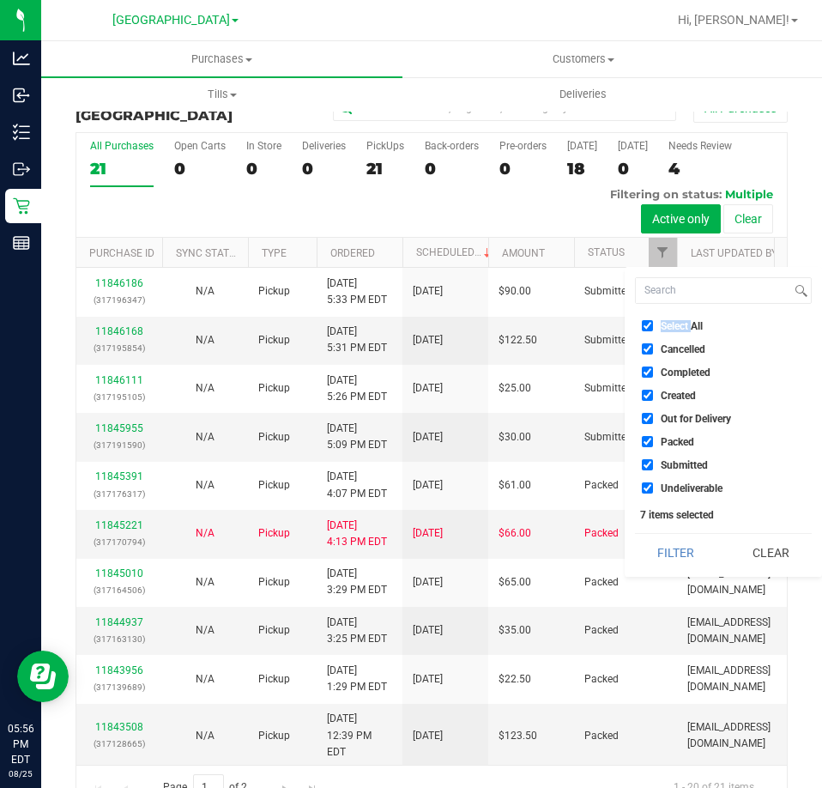
click at [682, 330] on span "Select All" at bounding box center [682, 326] width 42 height 10
click at [653, 330] on input "Select All" at bounding box center [647, 325] width 11 height 11
checkbox input "false"
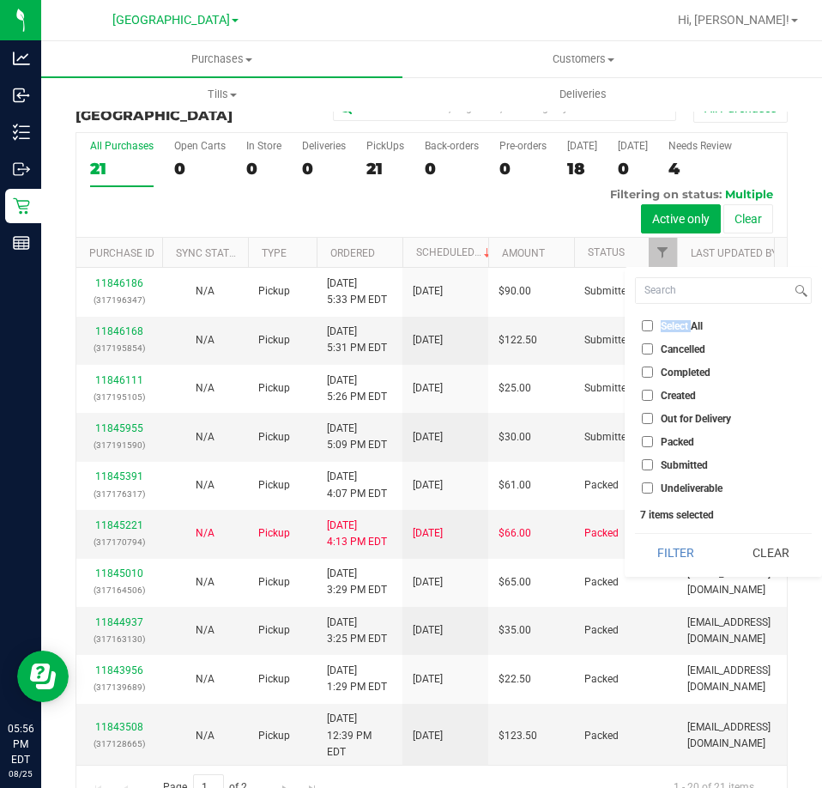
checkbox input "false"
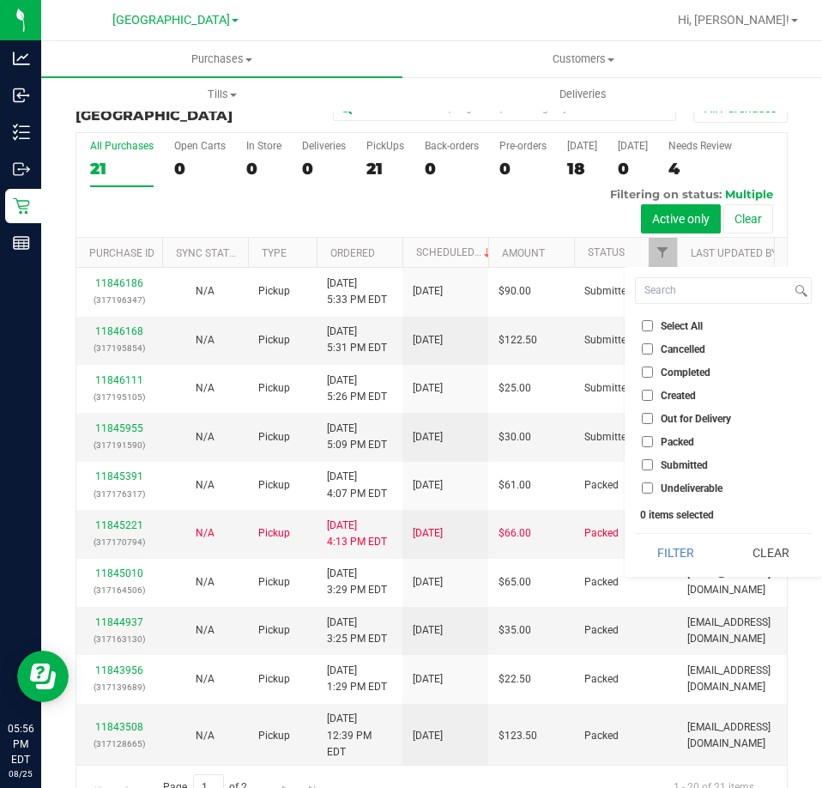
click at [667, 467] on span "Submitted" at bounding box center [684, 465] width 47 height 10
click at [653, 467] on input "Submitted" at bounding box center [647, 464] width 11 height 11
checkbox input "true"
click at [662, 533] on div "Filter Clear" at bounding box center [723, 552] width 177 height 39
click at [658, 543] on button "Filter" at bounding box center [676, 553] width 82 height 38
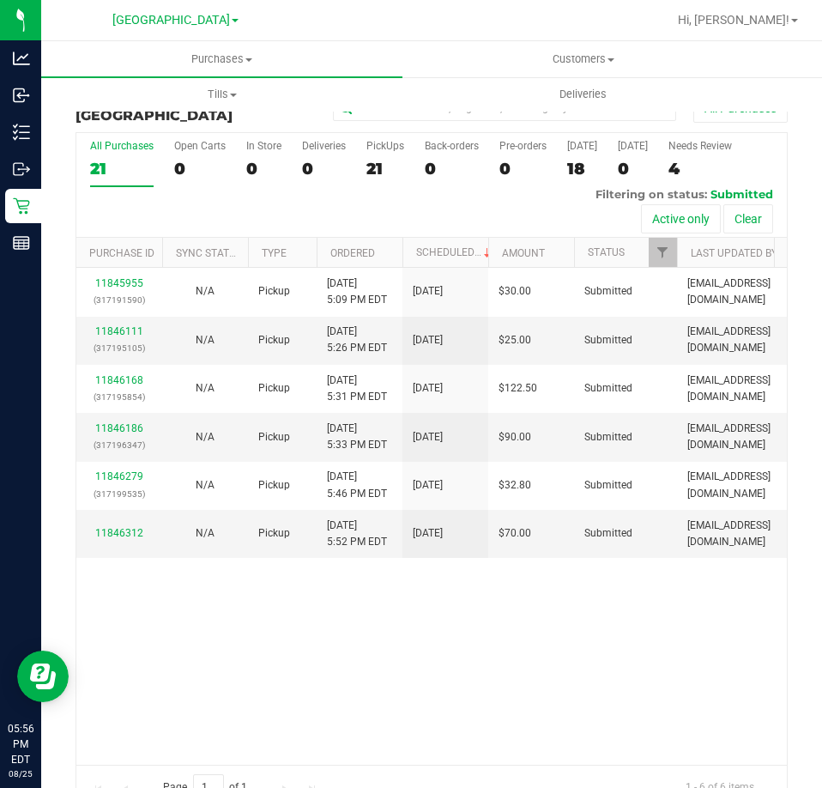
click at [496, 669] on div "11845955 (317191590) N/A Pickup 8/25/2025 5:09 PM EDT 8/25/2025 $30.00 Submitte…" at bounding box center [431, 516] width 711 height 496
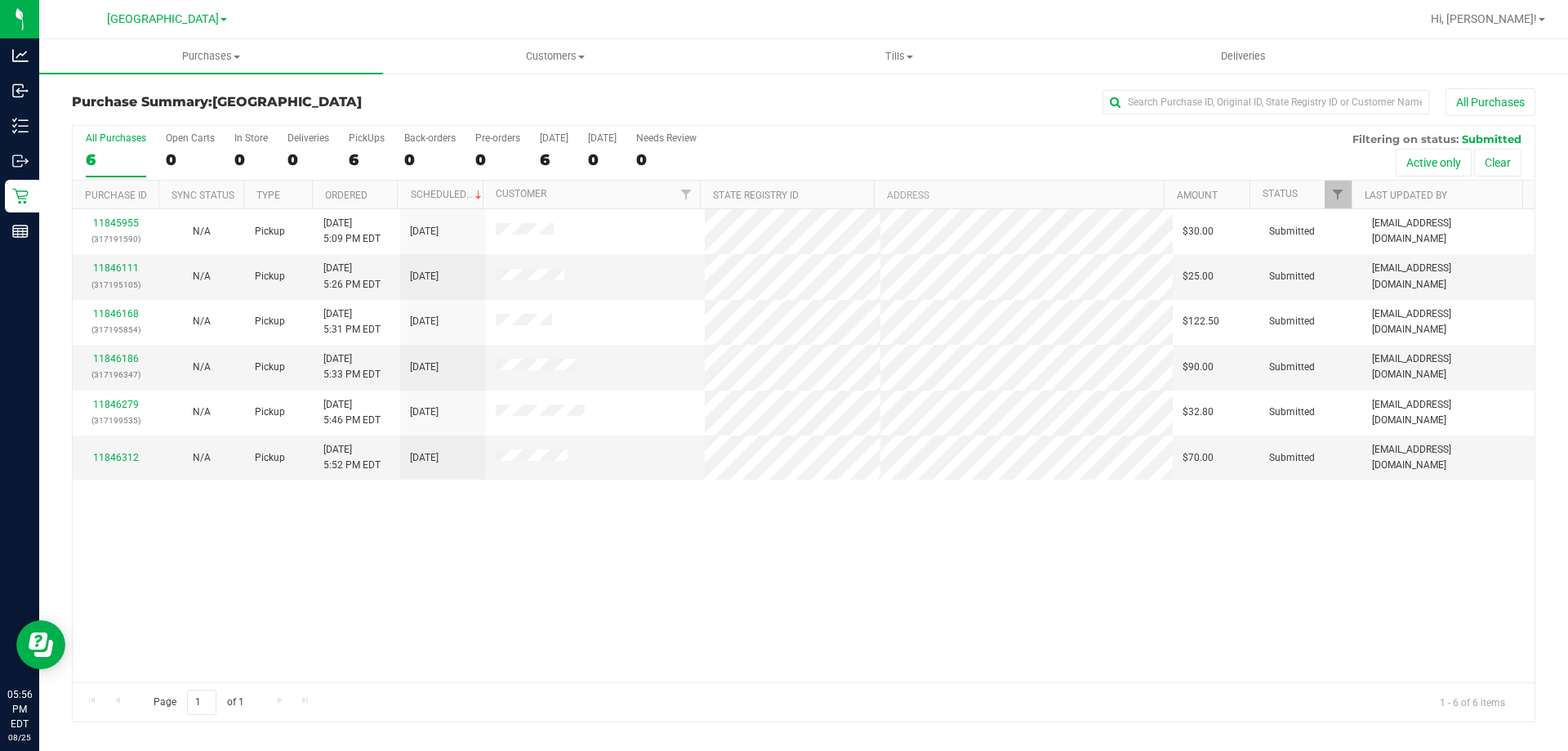
click at [435, 594] on div "11845955 (317191590) N/A Pickup 8/25/2025 5:09 PM EDT 8/25/2025 $30.00 Submitte…" at bounding box center [803, 445] width 1461 height 473
click at [537, 585] on div "11845955 (317191590) N/A Pickup 8/25/2025 5:09 PM EDT 8/25/2025 $30.00 Submitte…" at bounding box center [803, 445] width 1461 height 473
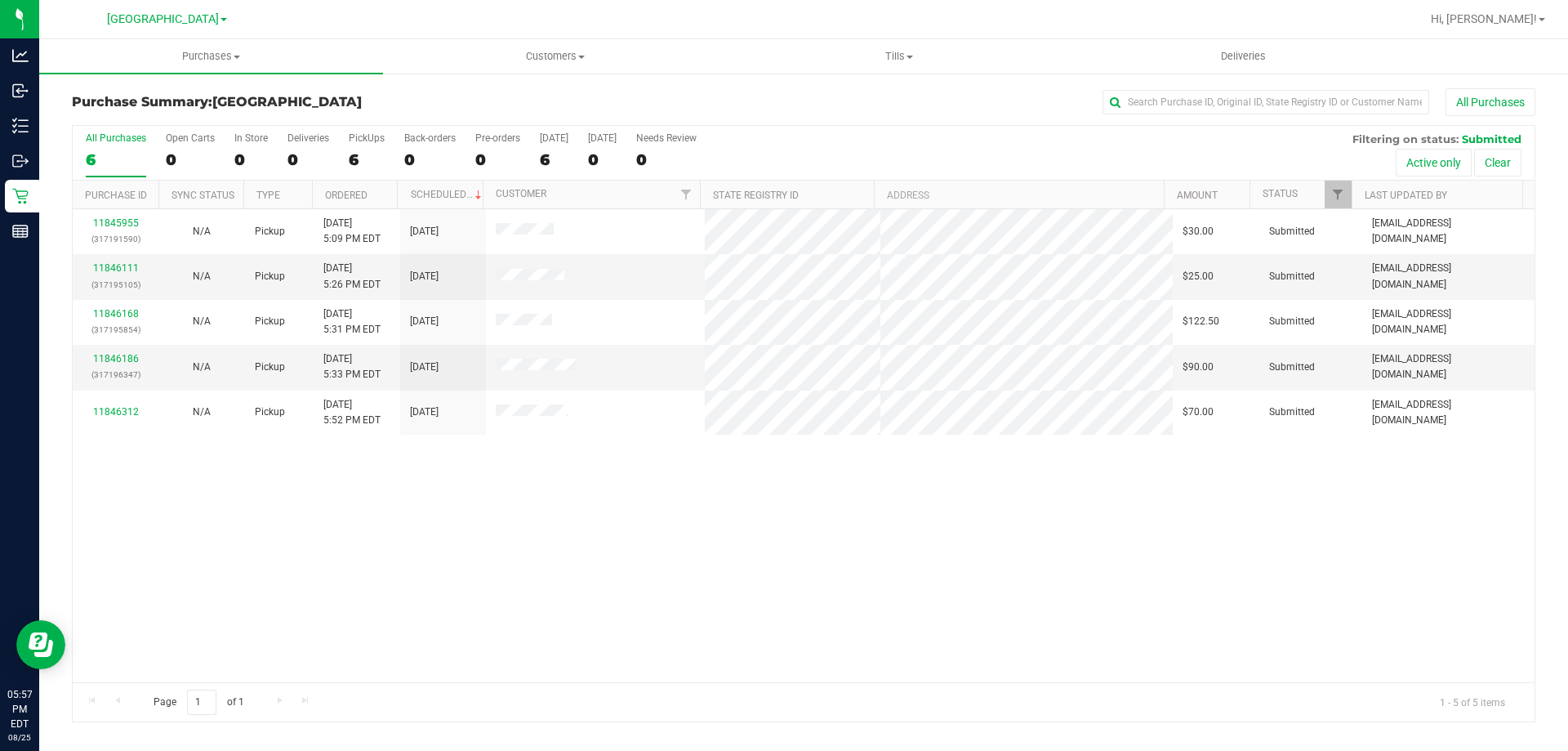
click at [612, 543] on div "11845955 (317191590) N/A Pickup 8/25/2025 5:09 PM EDT 8/25/2025 $30.00 Submitte…" at bounding box center [803, 445] width 1461 height 473
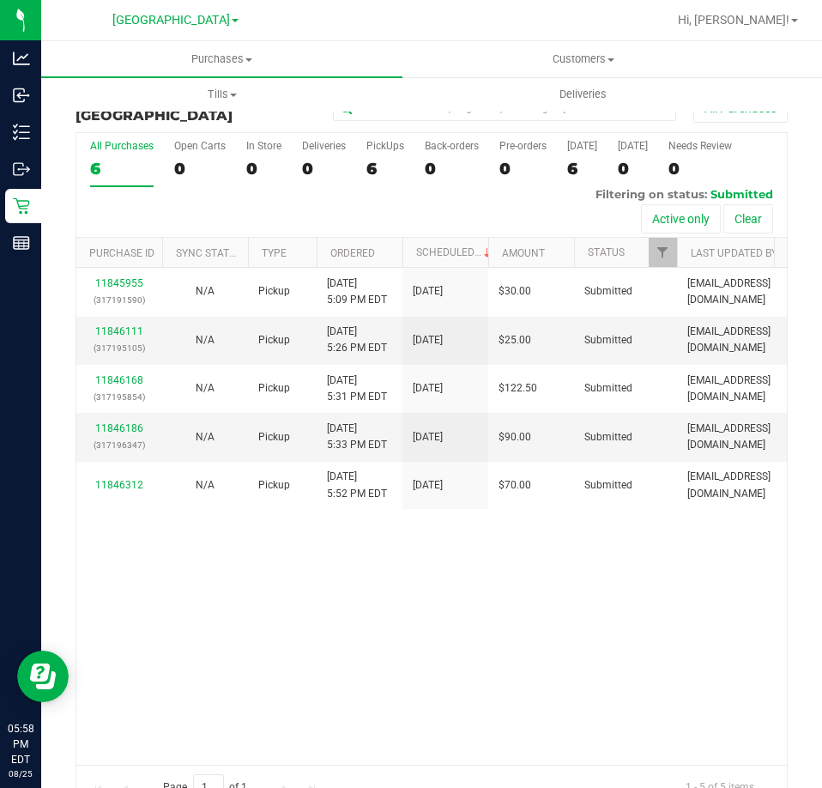
click at [616, 598] on div "11845955 (317191590) N/A Pickup 8/25/2025 5:09 PM EDT 8/25/2025 $30.00 Submitte…" at bounding box center [431, 516] width 711 height 496
click at [531, 656] on div "11845955 (317191590) N/A Pickup 8/25/2025 5:09 PM EDT 8/25/2025 $30.00 Submitte…" at bounding box center [431, 516] width 711 height 496
click at [761, 23] on span "Hi, [PERSON_NAME]!" at bounding box center [734, 20] width 112 height 14
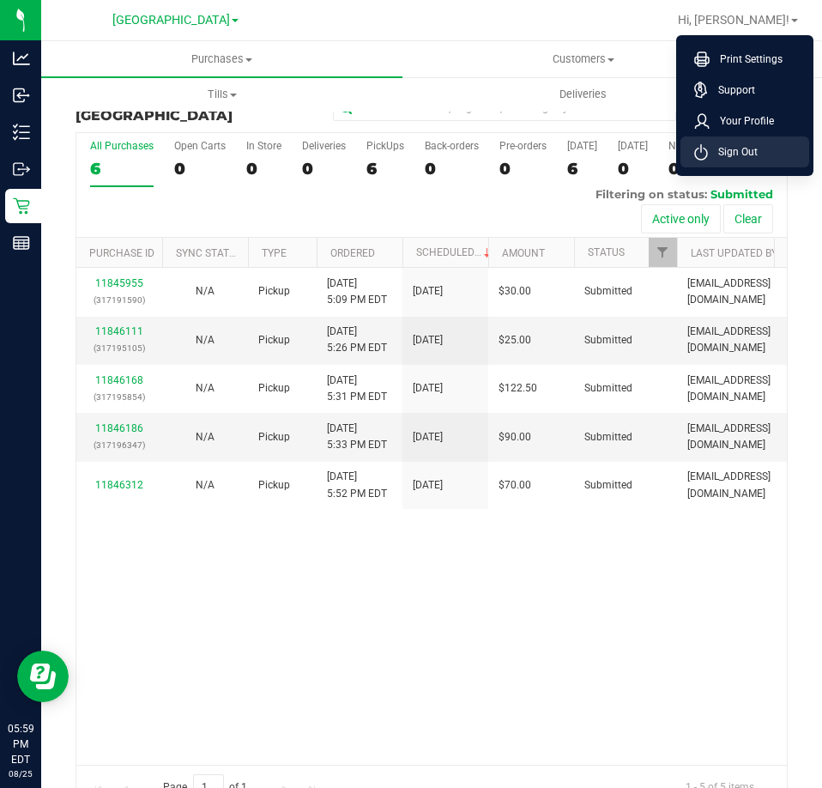
click at [735, 156] on span "Sign Out" at bounding box center [733, 151] width 50 height 17
